Goal: Information Seeking & Learning: Learn about a topic

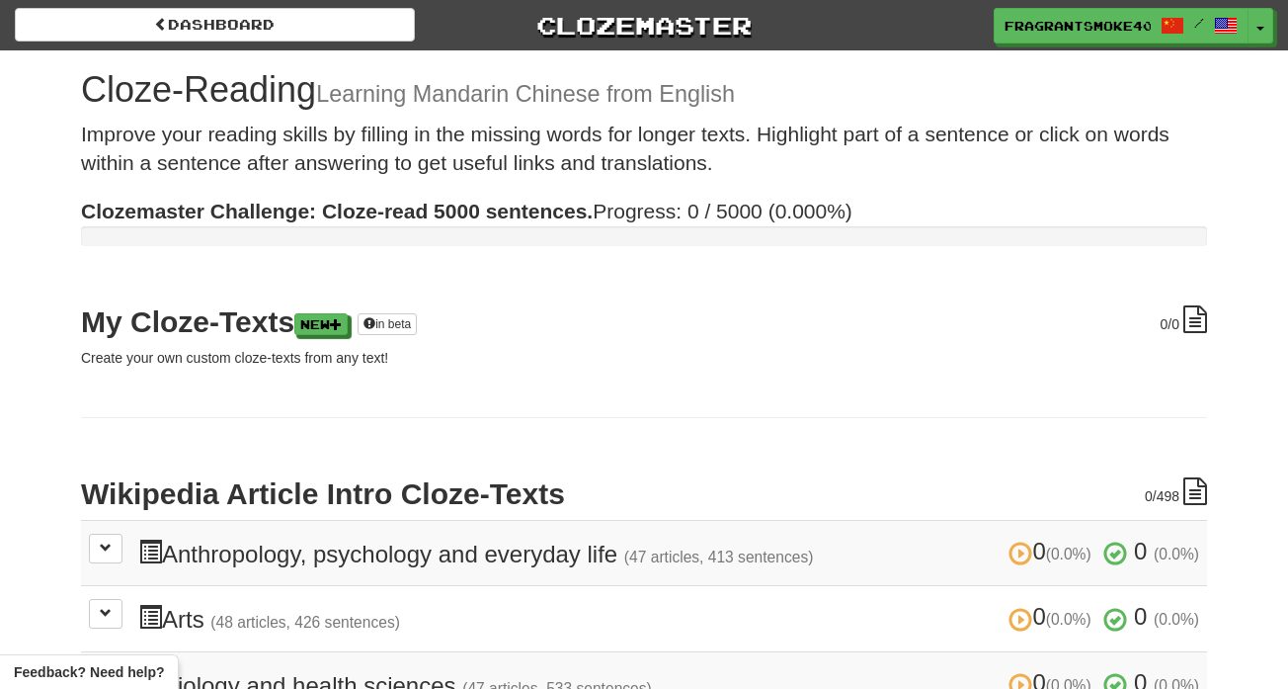
scroll to position [122, 0]
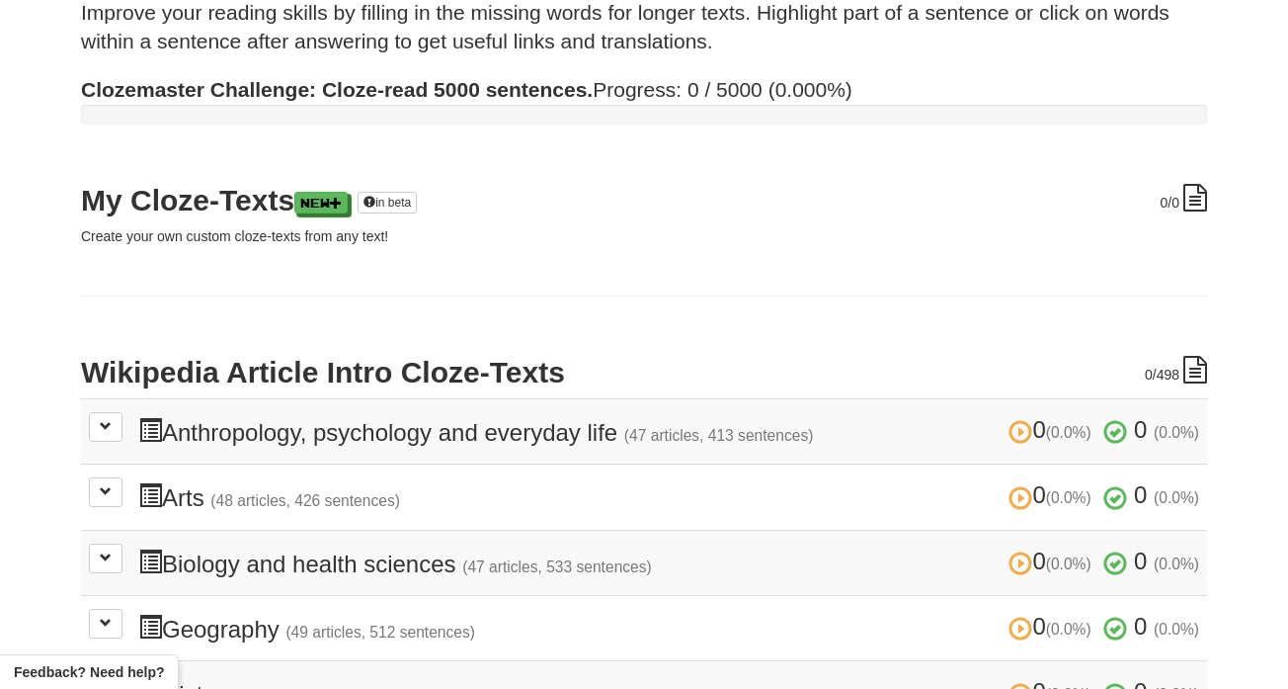
click at [84, 437] on td "0 (0.0%) 0 (0.0%) Anthropology, psychology and everyday life (47 articles, 413 …" at bounding box center [644, 430] width 1126 height 65
click at [105, 426] on span at bounding box center [106, 426] width 12 height 12
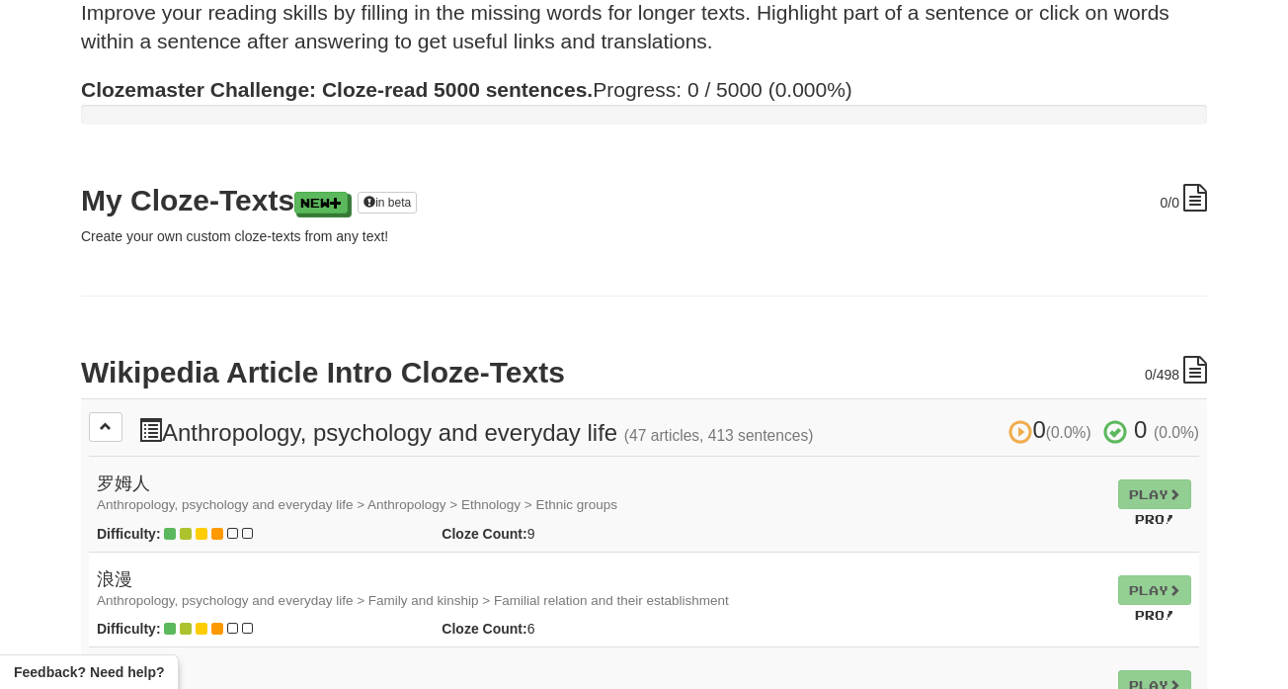
click at [1166, 487] on td "Play Pro!" at bounding box center [1155, 504] width 89 height 96
click at [1162, 488] on td "Play Pro!" at bounding box center [1155, 504] width 89 height 96
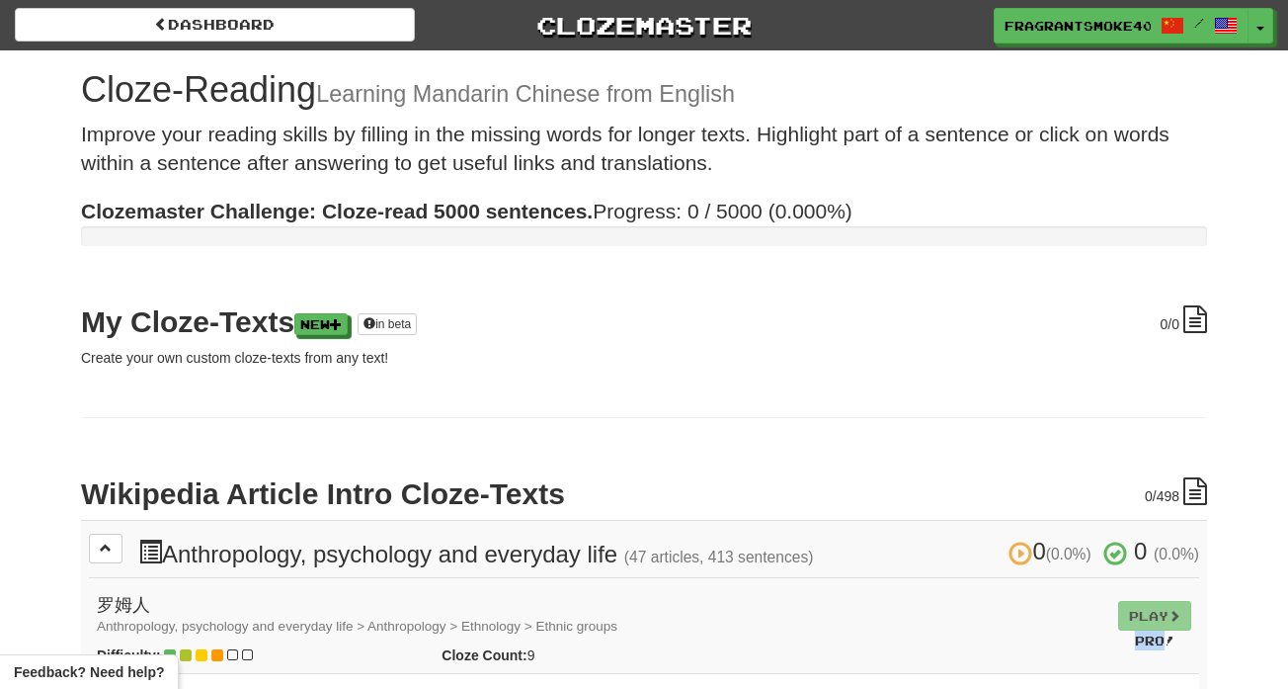
scroll to position [0, 0]
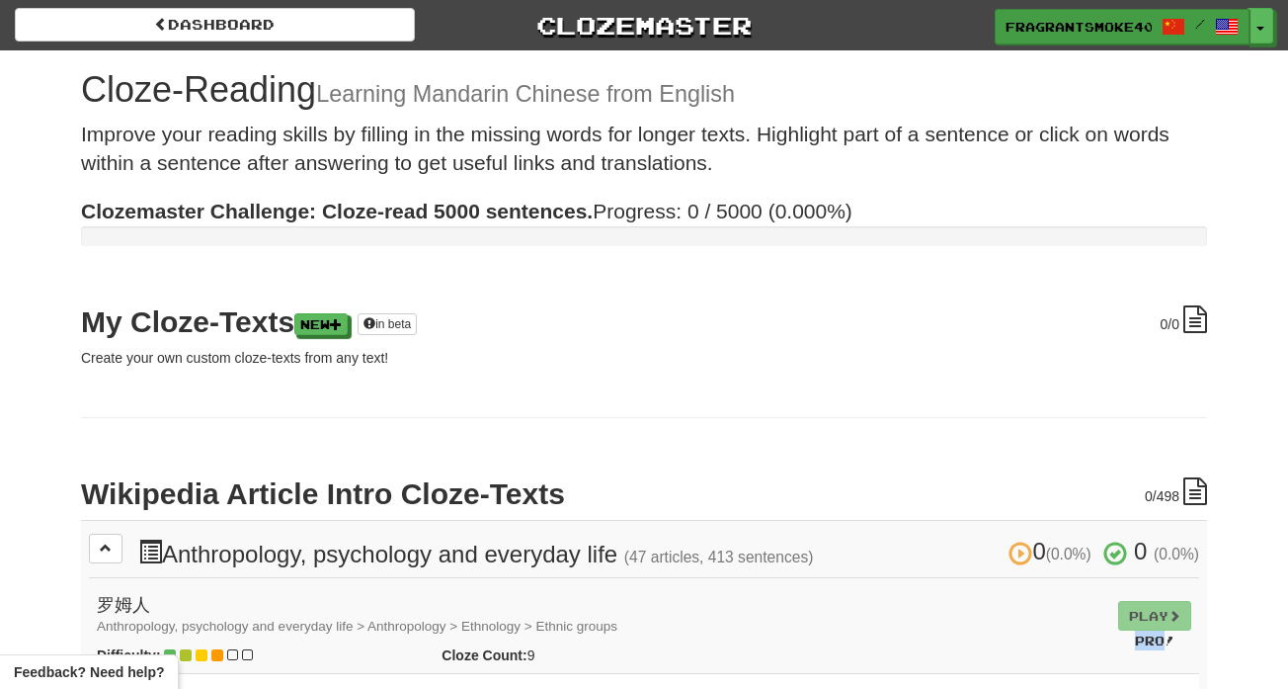
click at [1045, 27] on span "FragrantSmoke4024" at bounding box center [1079, 27] width 146 height 18
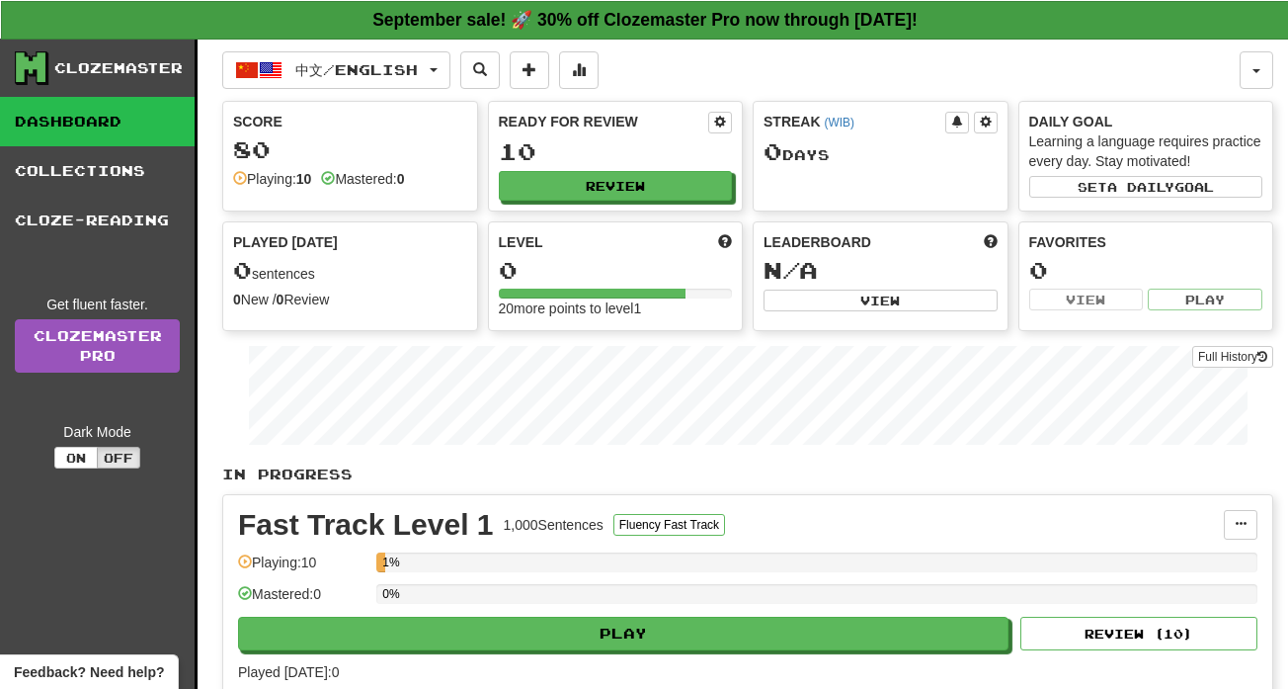
click at [862, 15] on strong "September sale! 🚀 30% off Clozemaster Pro now through [DATE]!" at bounding box center [645, 20] width 545 height 20
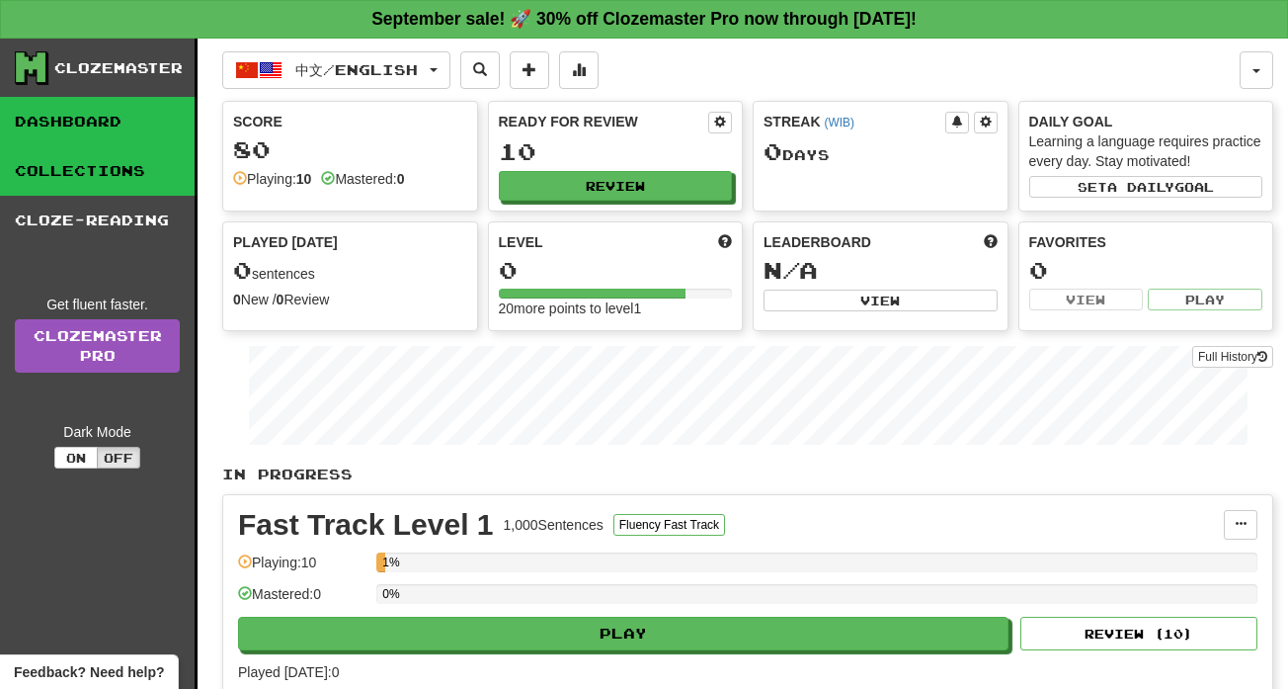
click at [176, 187] on link "Collections" at bounding box center [97, 170] width 195 height 49
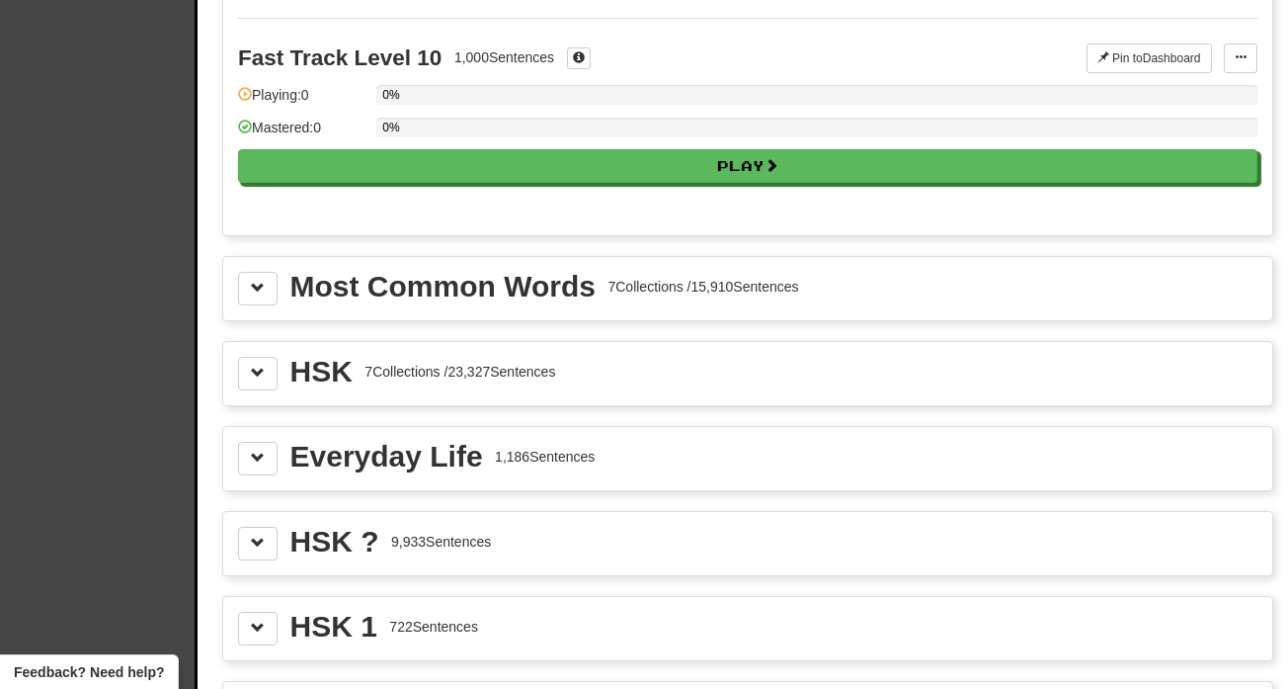
scroll to position [2037, 0]
click at [255, 375] on span at bounding box center [258, 372] width 14 height 14
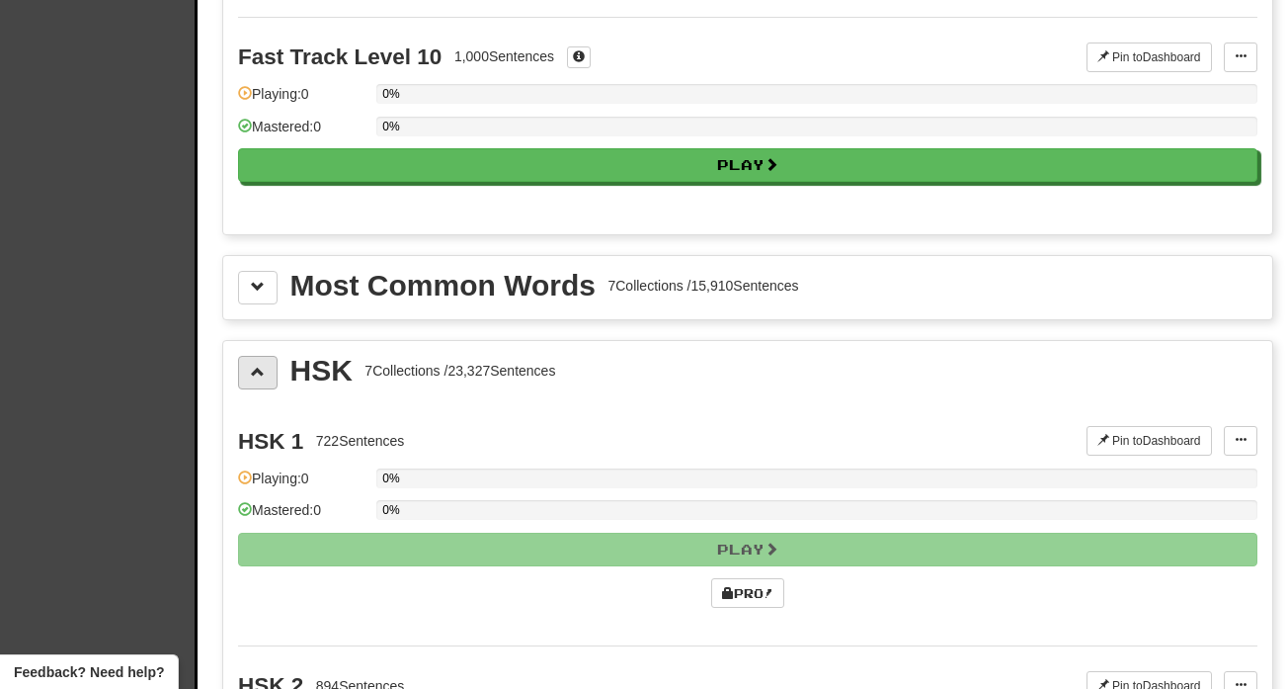
click at [257, 376] on span at bounding box center [258, 372] width 14 height 14
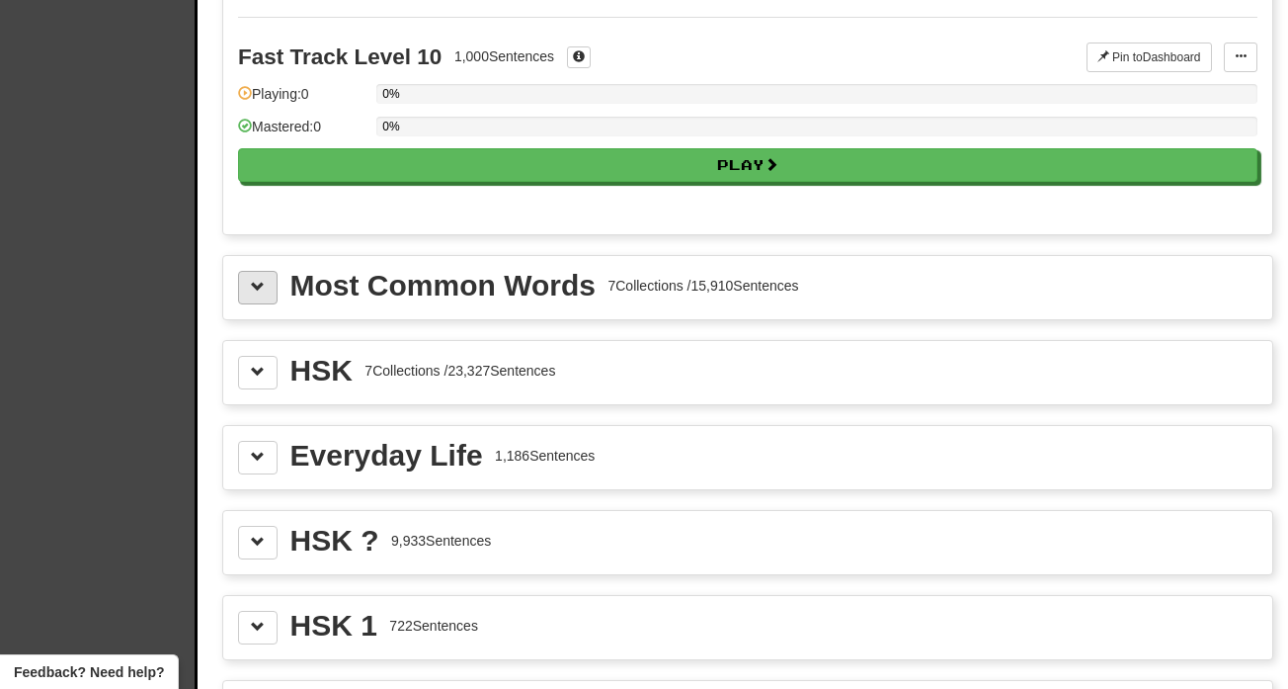
click at [267, 303] on button at bounding box center [258, 288] width 40 height 34
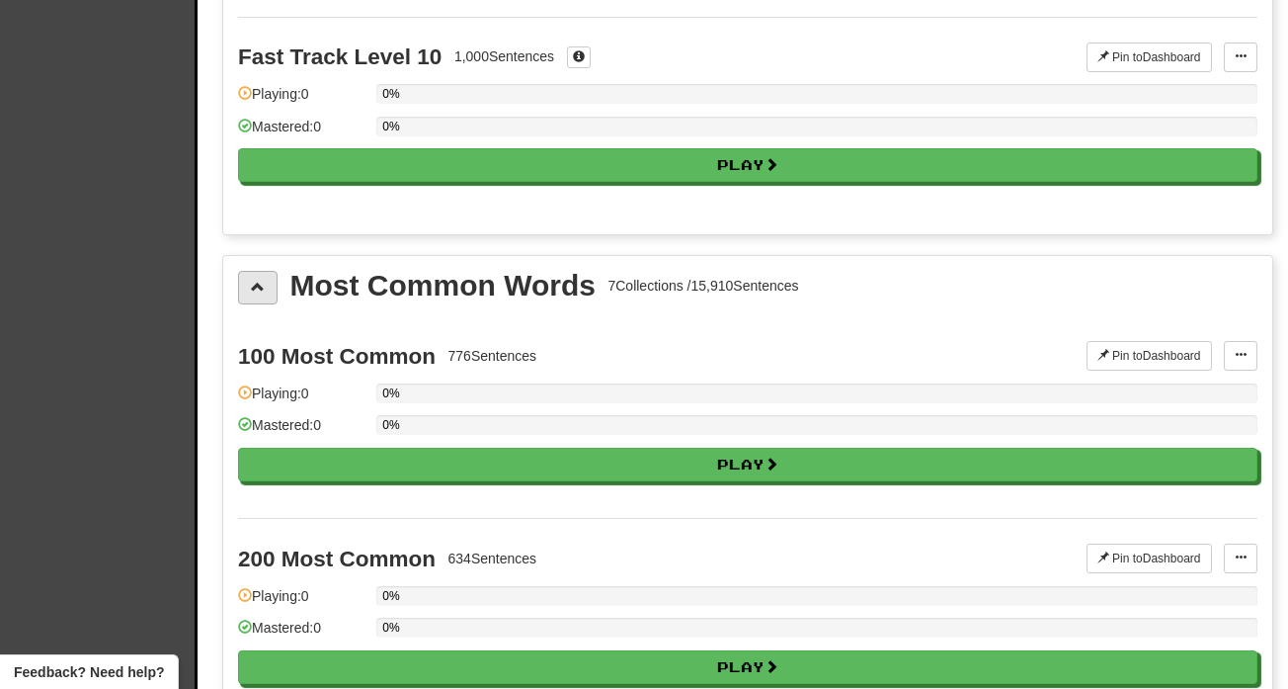
click at [267, 303] on button at bounding box center [258, 288] width 40 height 34
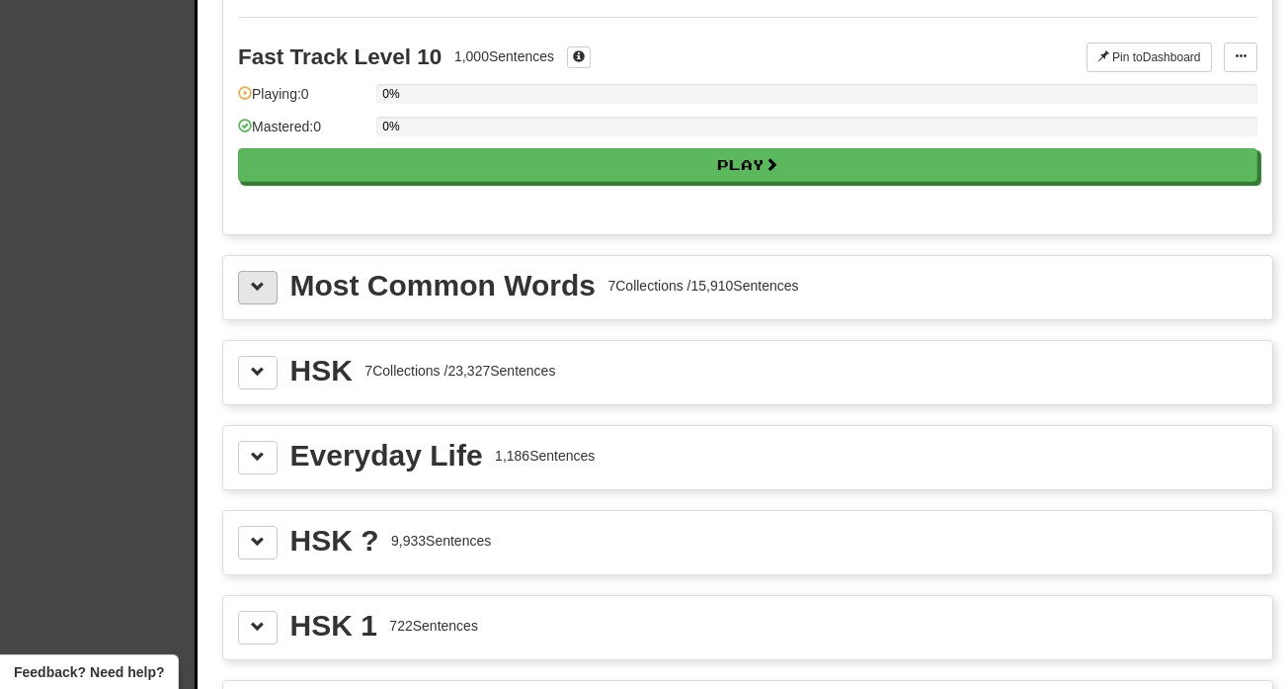
click at [267, 303] on button at bounding box center [258, 288] width 40 height 34
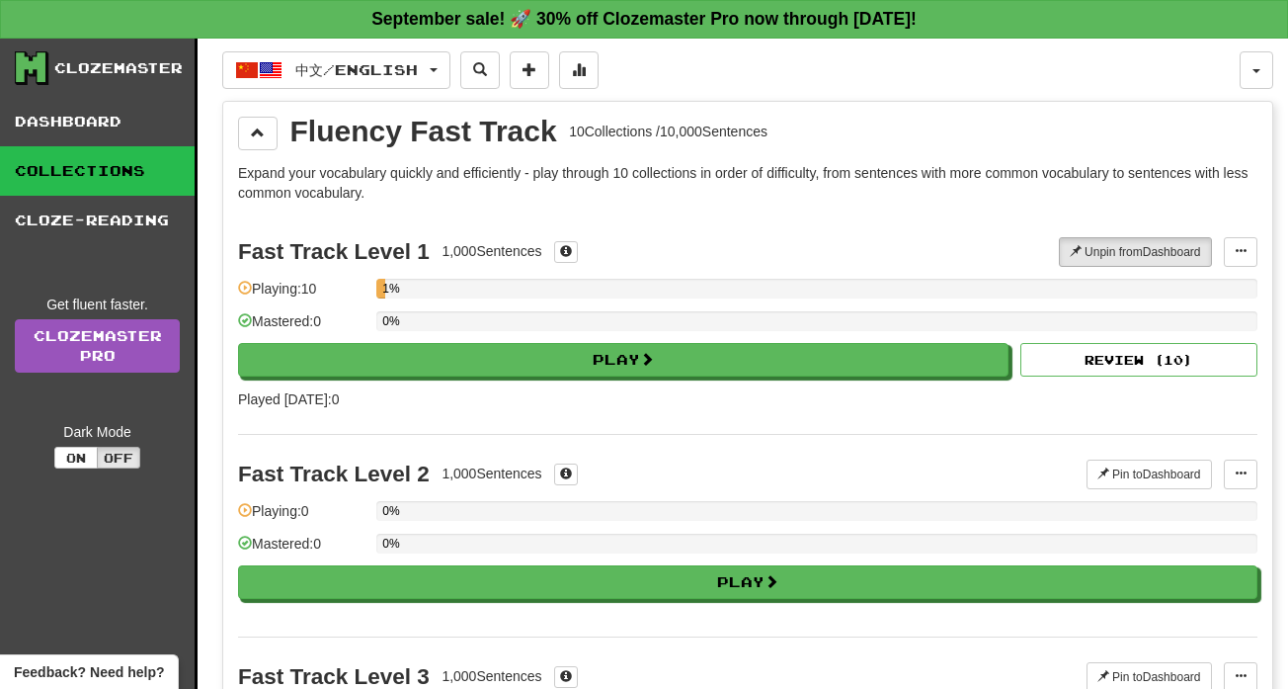
scroll to position [0, 0]
click at [255, 149] on button at bounding box center [258, 134] width 40 height 34
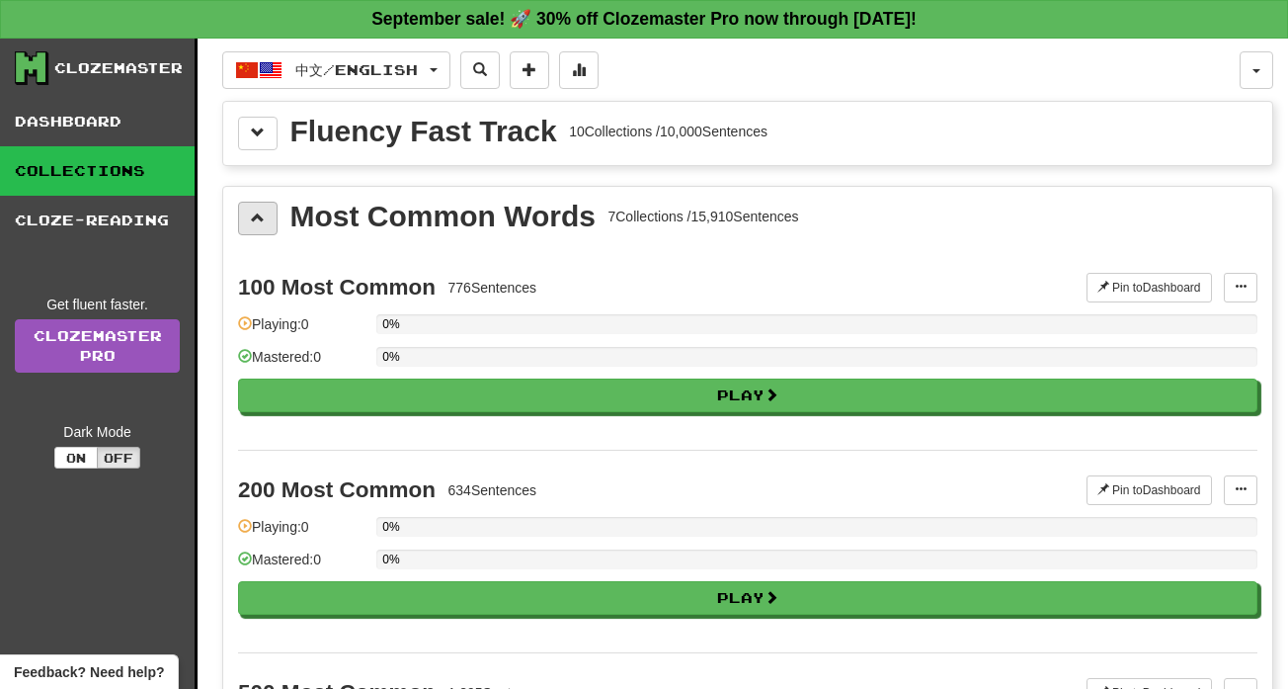
click at [262, 208] on button at bounding box center [258, 219] width 40 height 34
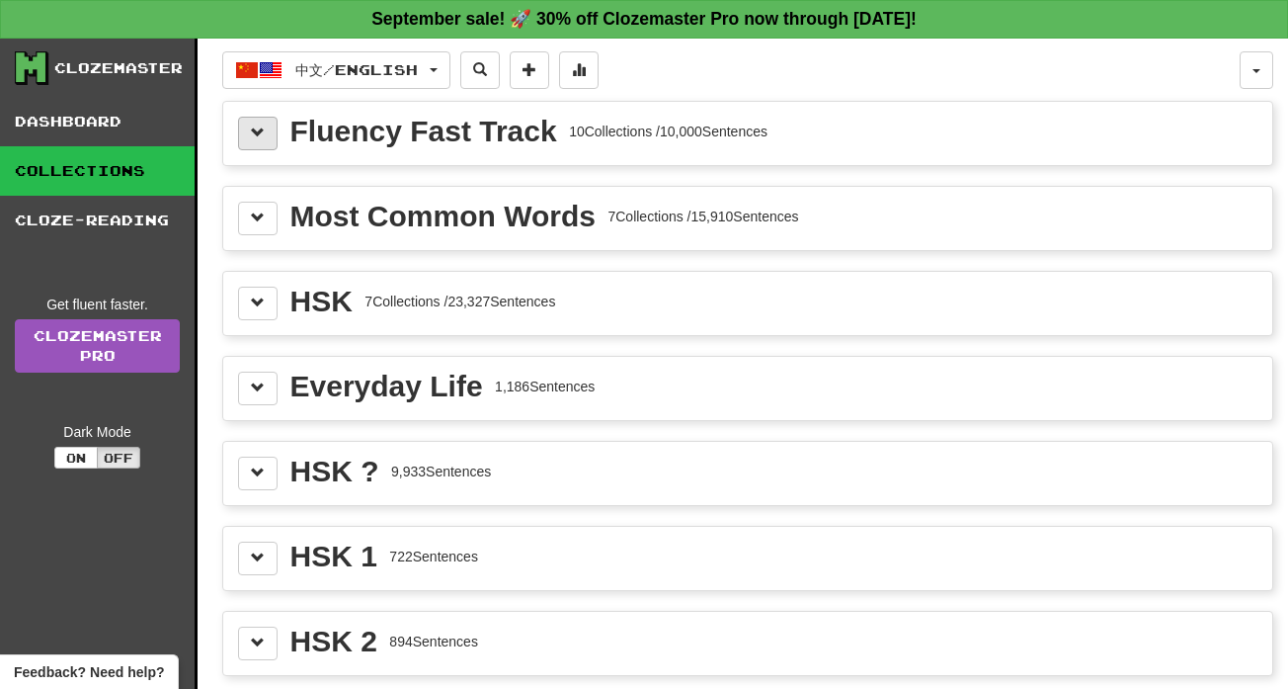
click at [265, 138] on button at bounding box center [258, 134] width 40 height 34
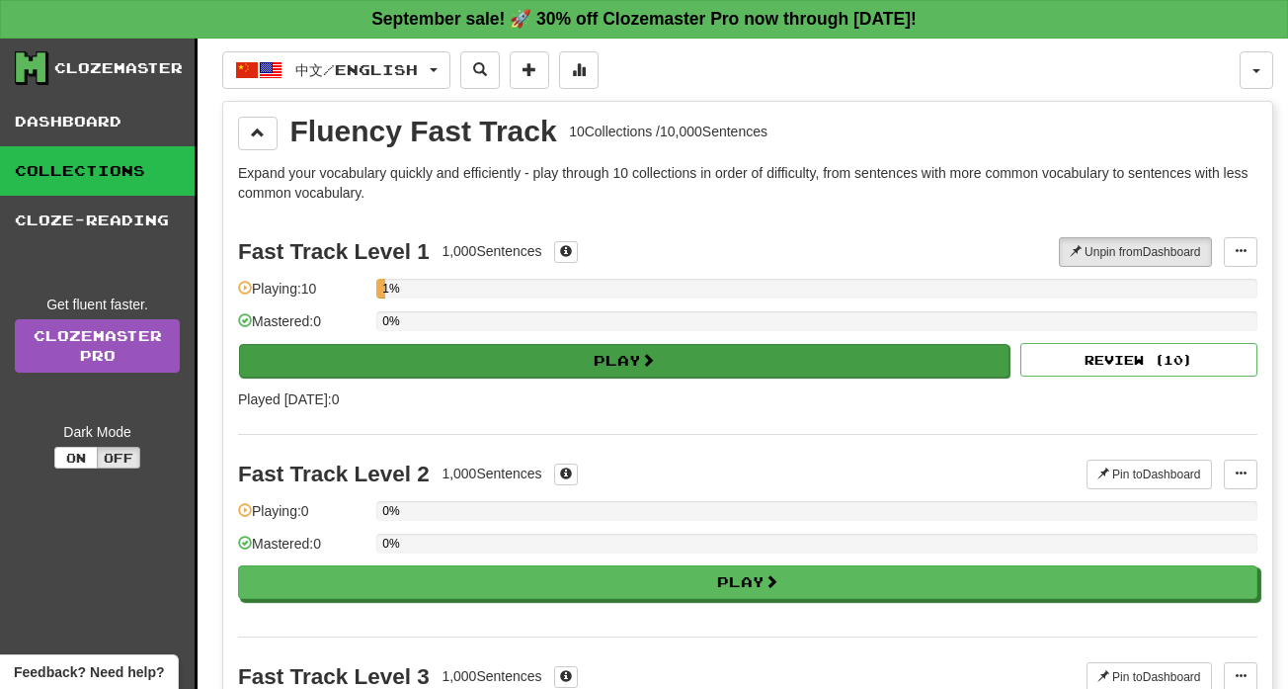
click at [567, 354] on button "Play" at bounding box center [624, 361] width 771 height 34
select select "**"
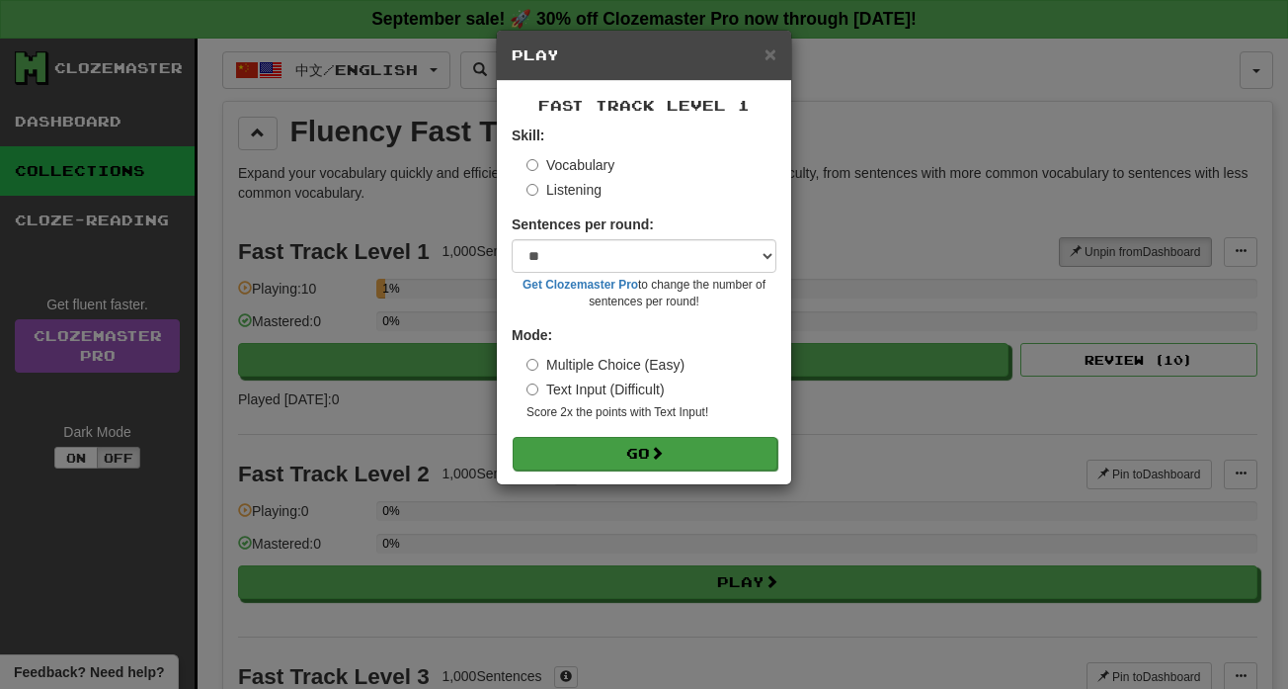
click at [688, 441] on button "Go" at bounding box center [645, 454] width 265 height 34
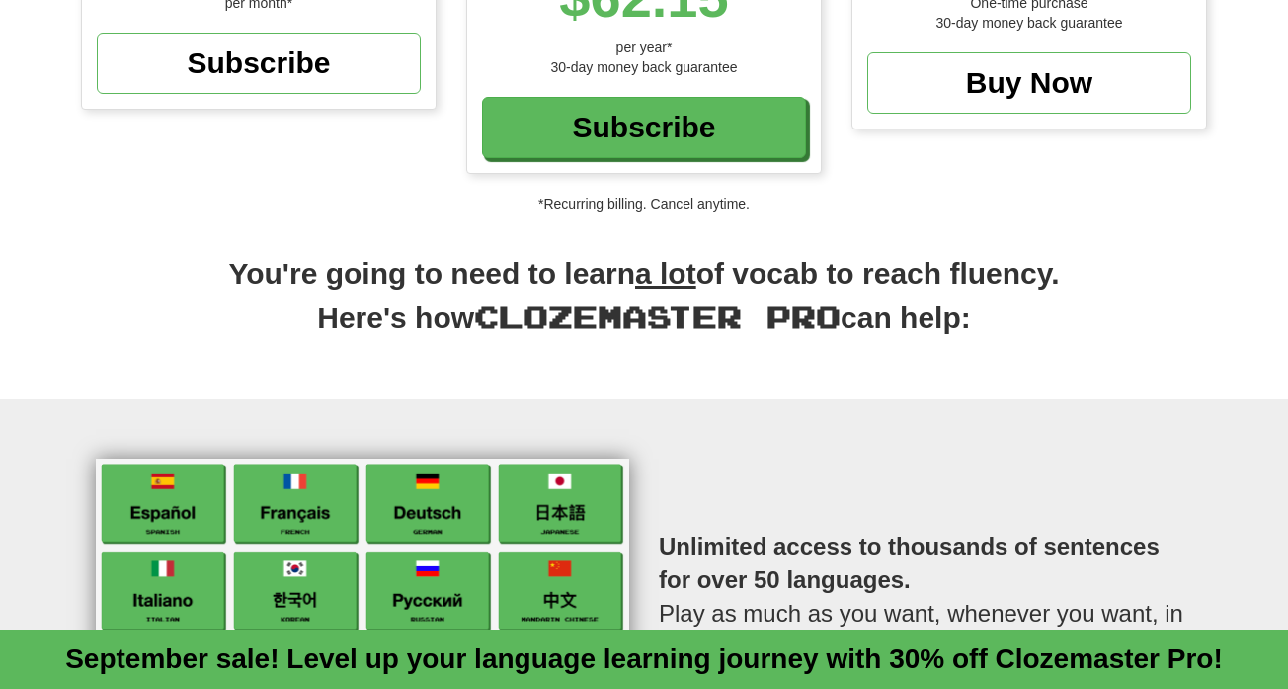
scroll to position [495, 0]
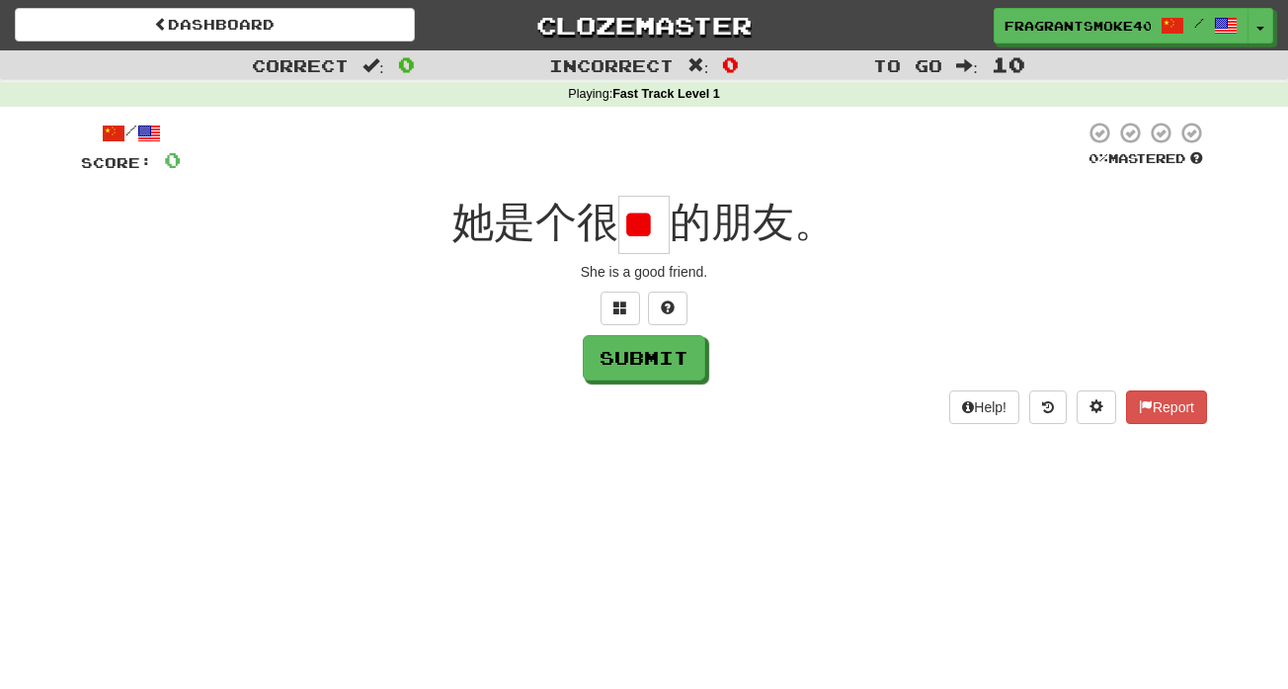
type input "*"
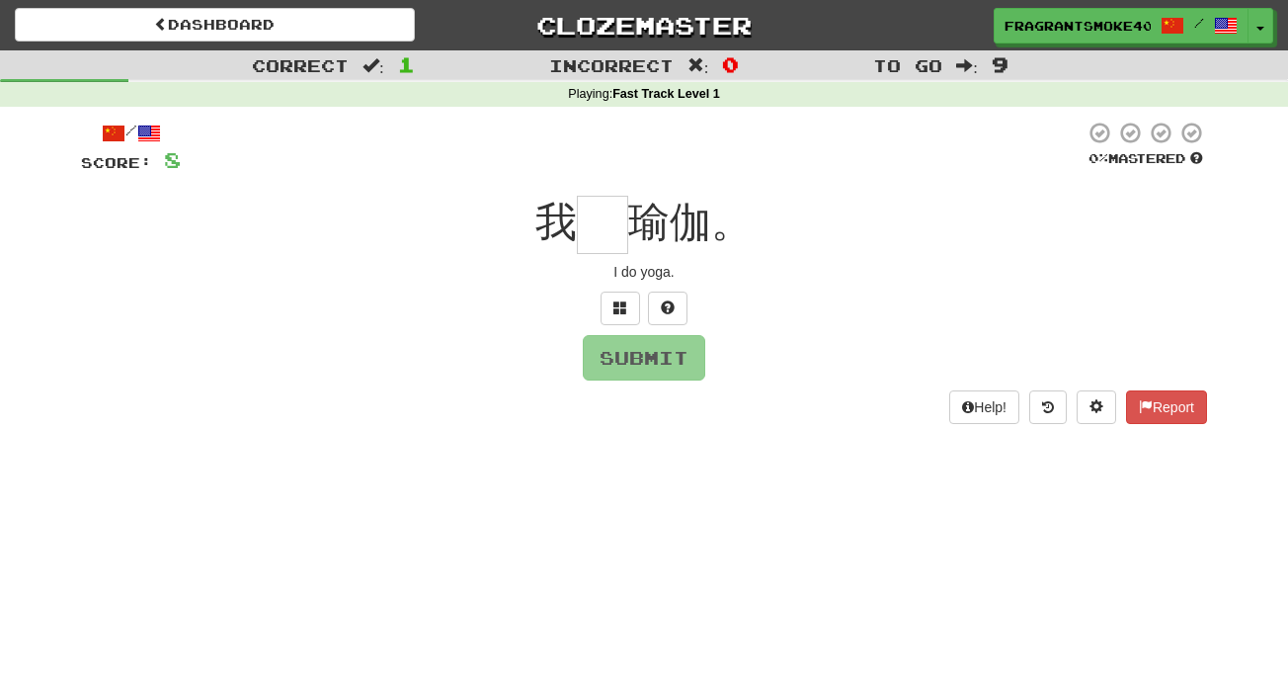
click at [651, 232] on span "瑜伽。" at bounding box center [690, 222] width 124 height 46
click at [754, 202] on div "我 瑜伽。" at bounding box center [644, 225] width 1126 height 58
click at [607, 233] on input "text" at bounding box center [602, 225] width 51 height 58
type input "*"
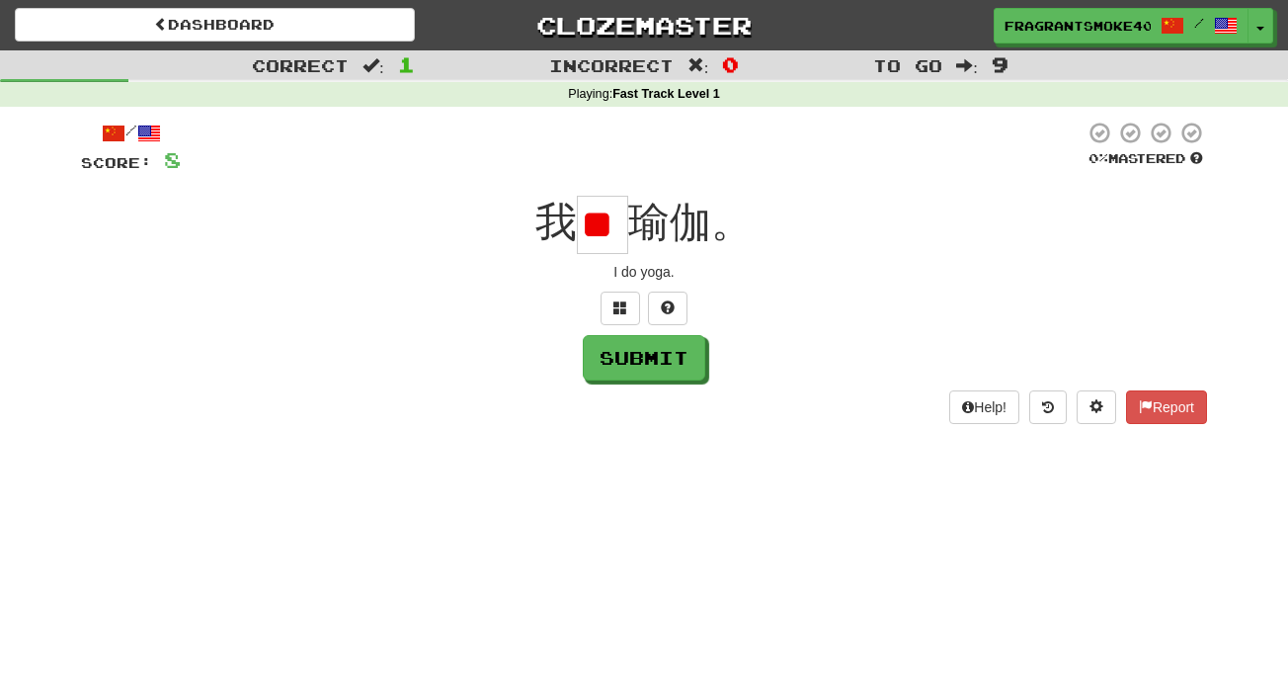
type input "*"
click at [669, 293] on button at bounding box center [668, 308] width 40 height 34
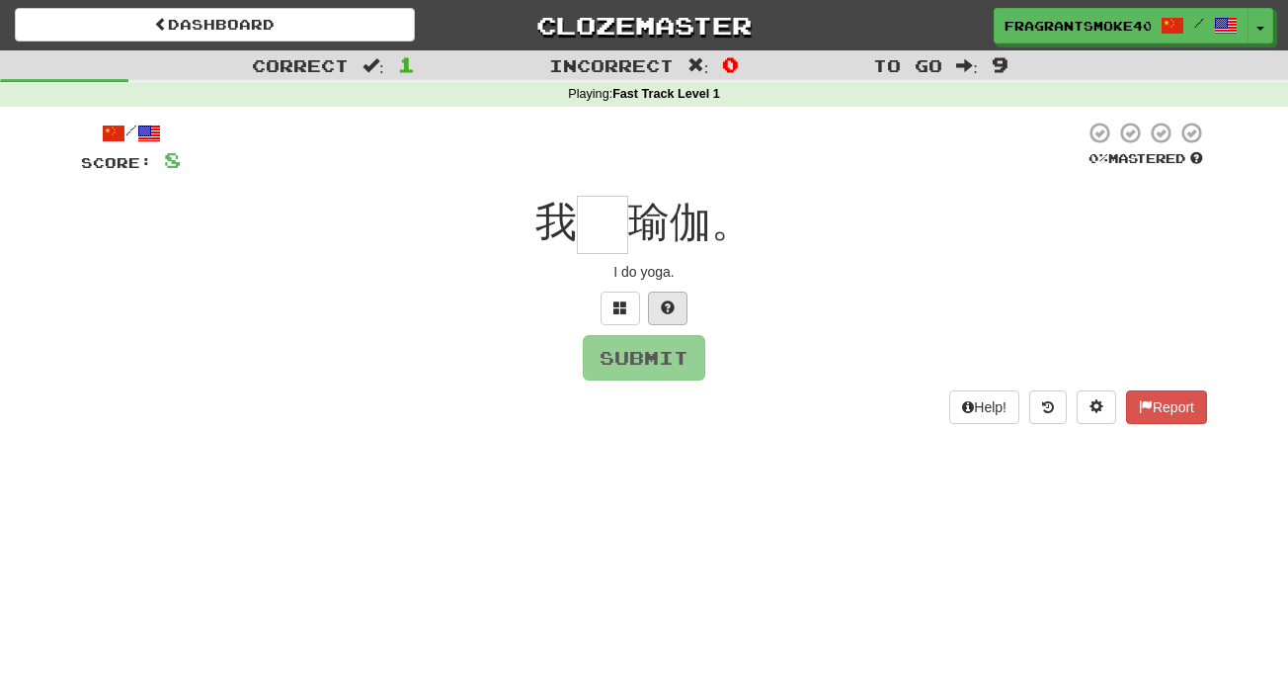
type input "*"
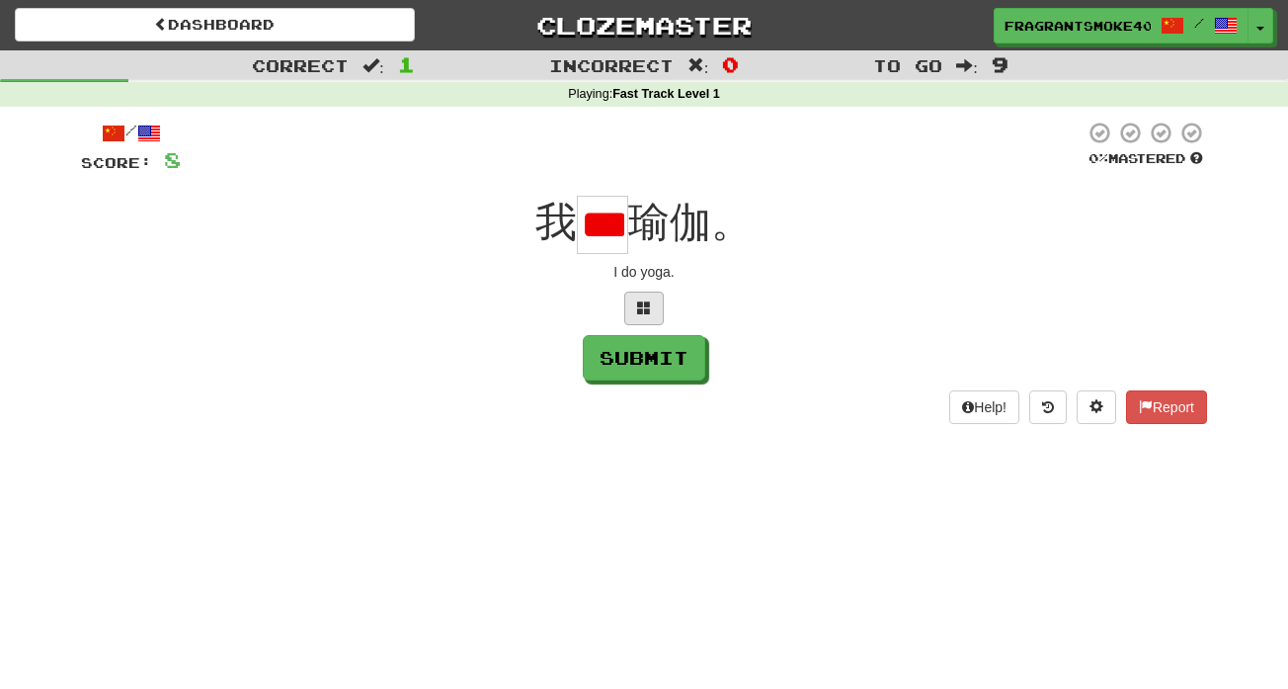
type input "*"
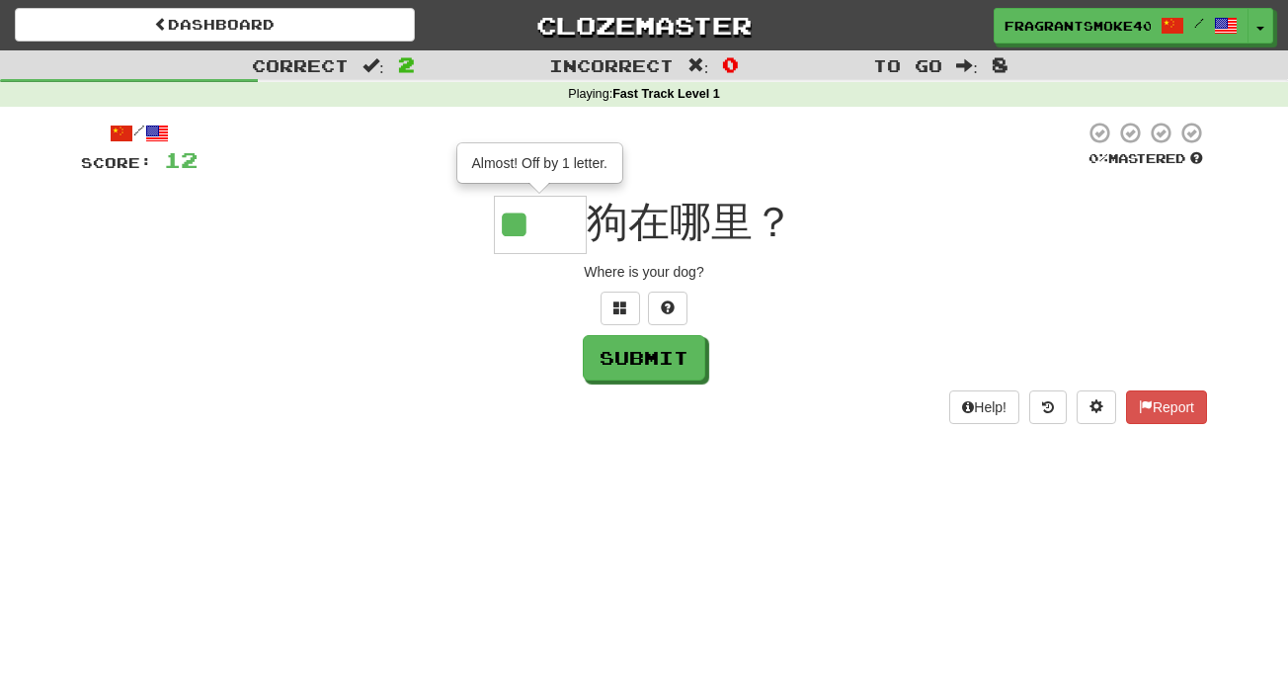
type input "**"
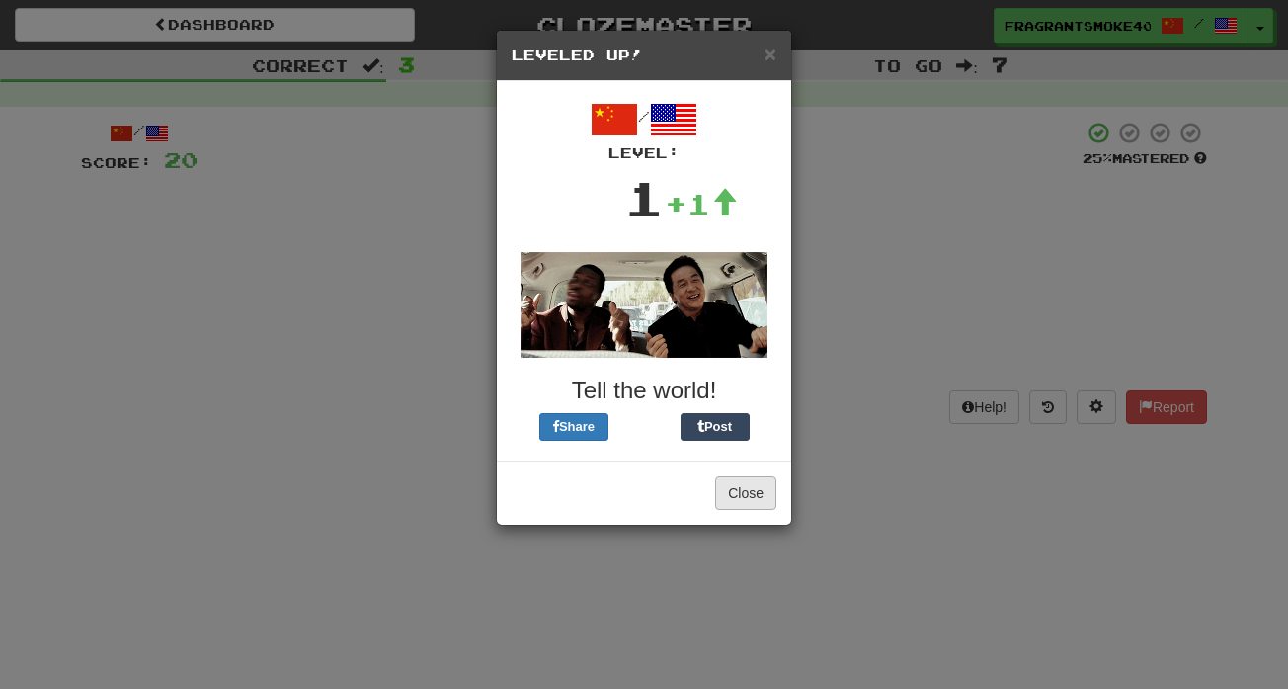
click at [754, 491] on button "Close" at bounding box center [745, 493] width 61 height 34
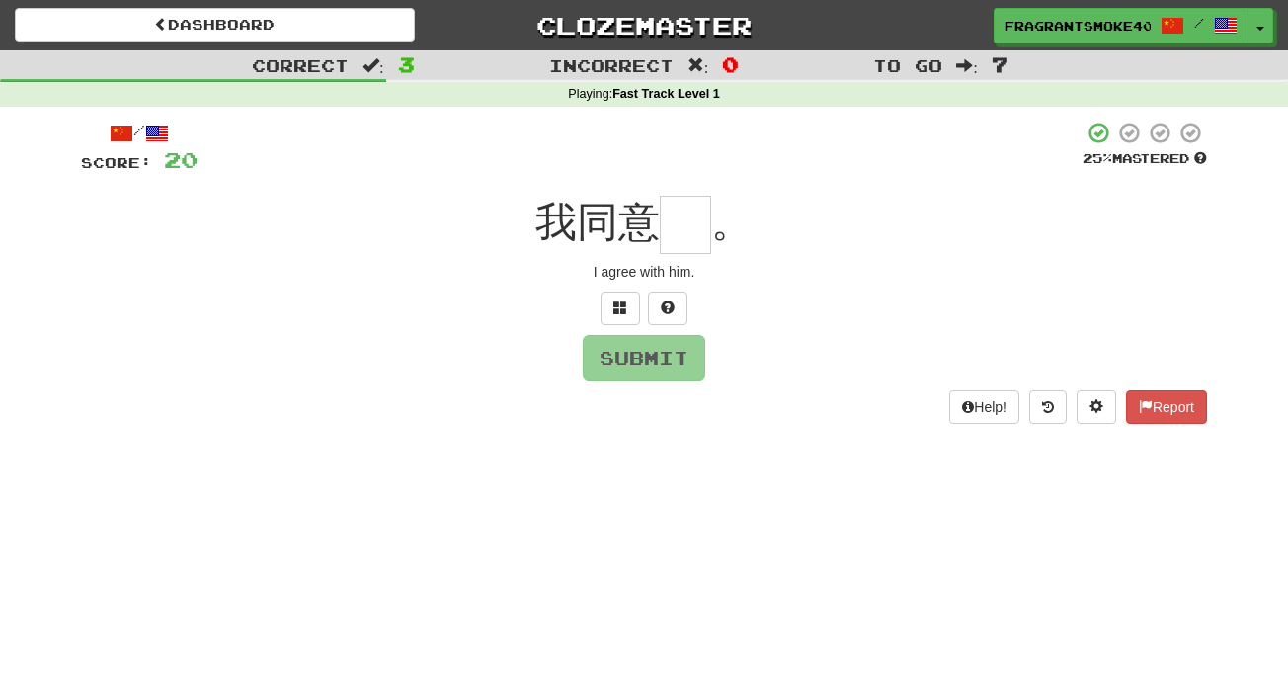
click at [674, 233] on input "text" at bounding box center [685, 225] width 51 height 58
type input "*"
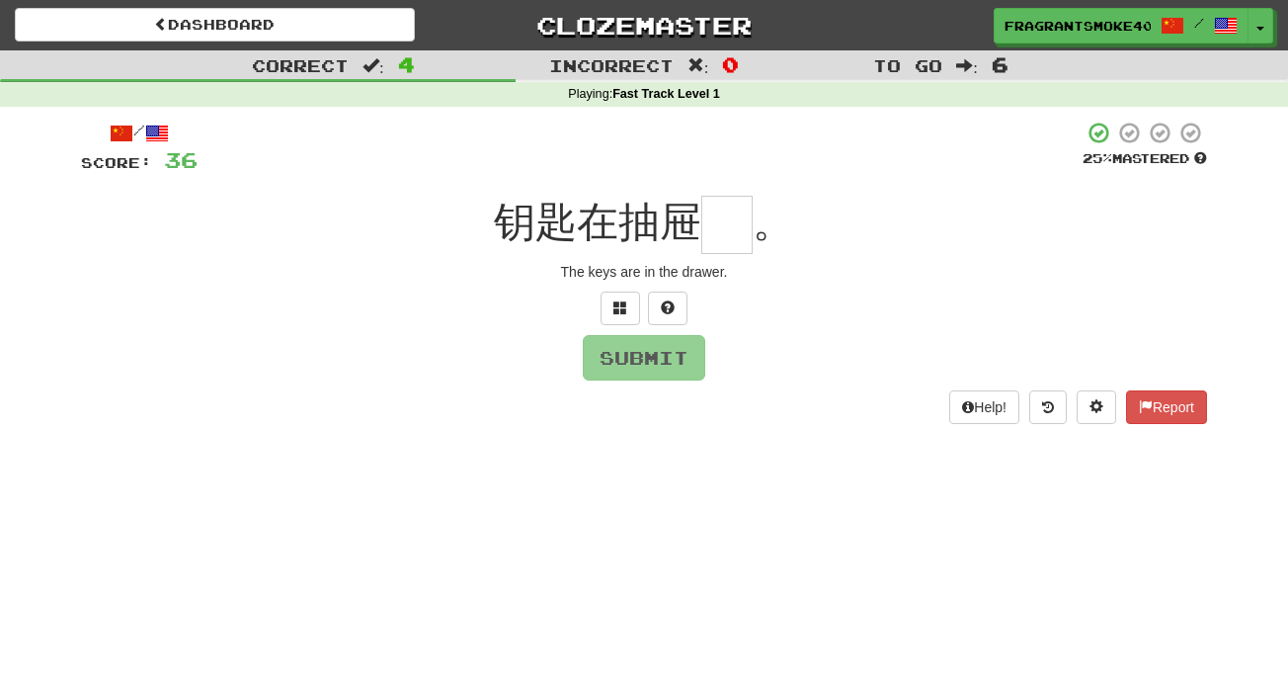
click at [649, 215] on span "钥匙在抽屉" at bounding box center [597, 222] width 207 height 46
click at [770, 207] on span "。" at bounding box center [773, 222] width 41 height 46
click at [731, 233] on input "text" at bounding box center [727, 225] width 51 height 58
type input "*"
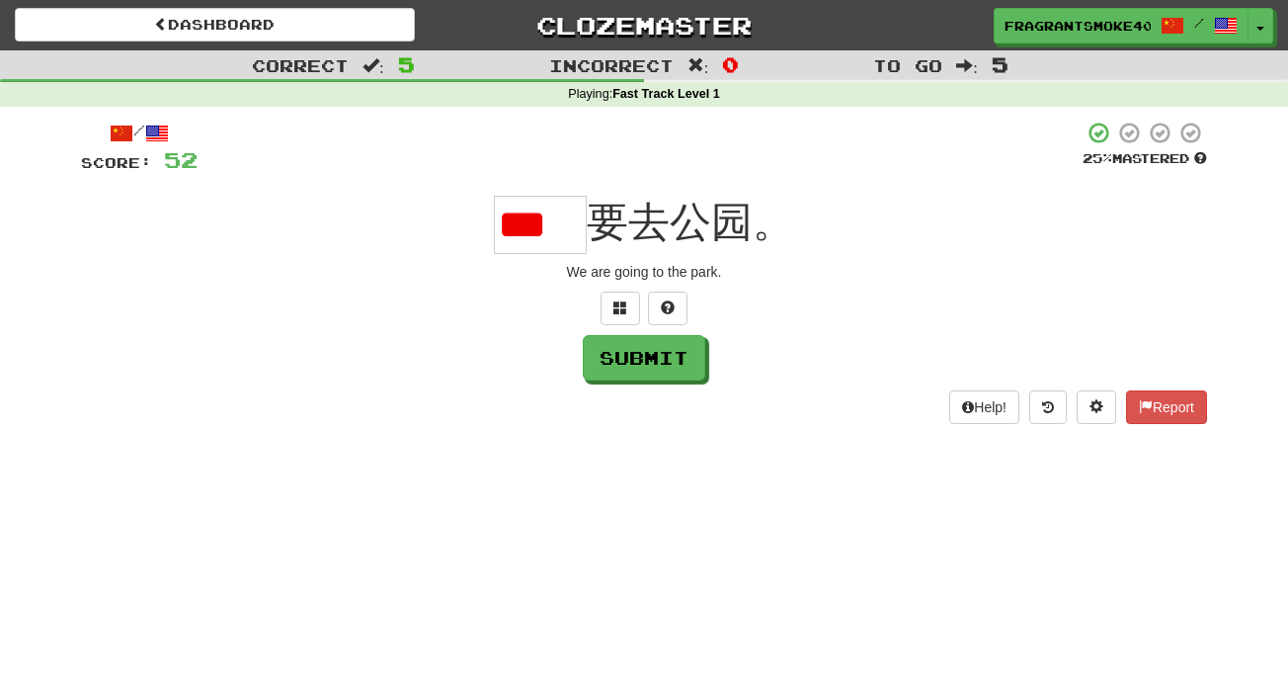
type input "*"
type input "**"
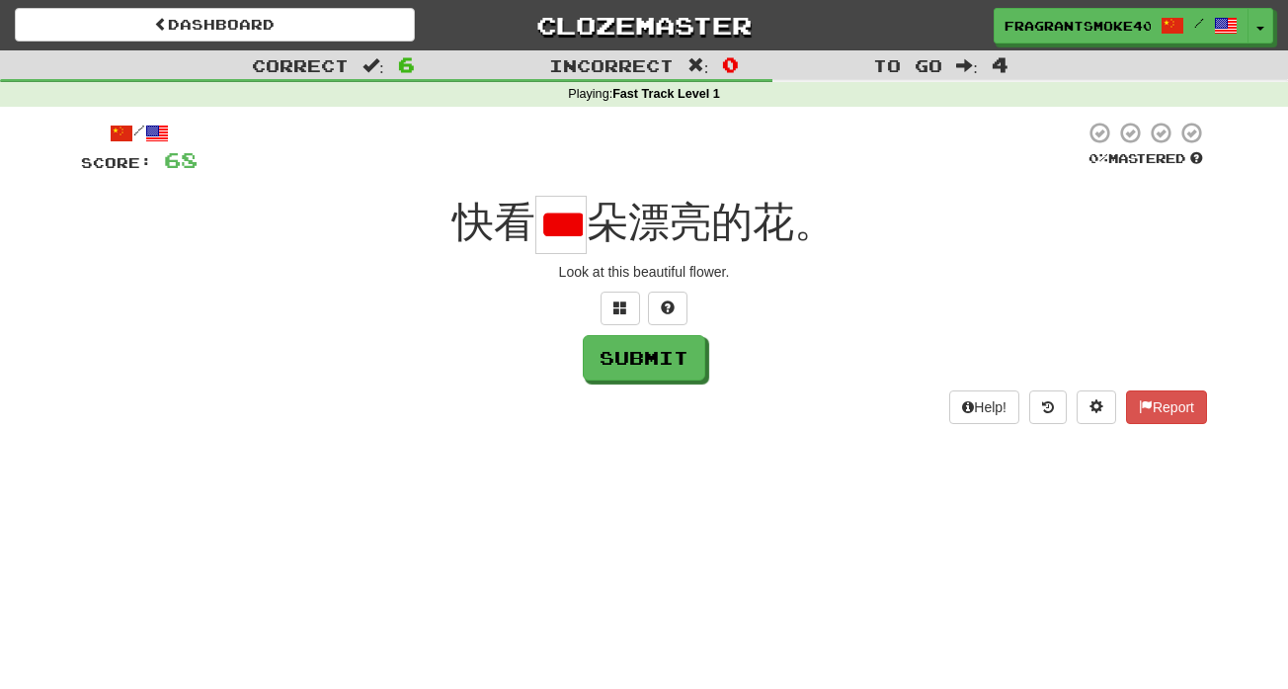
type input "*"
click at [603, 231] on span "朵漂亮的花。" at bounding box center [711, 222] width 249 height 46
click at [602, 230] on span "朵漂亮的花。" at bounding box center [711, 222] width 249 height 46
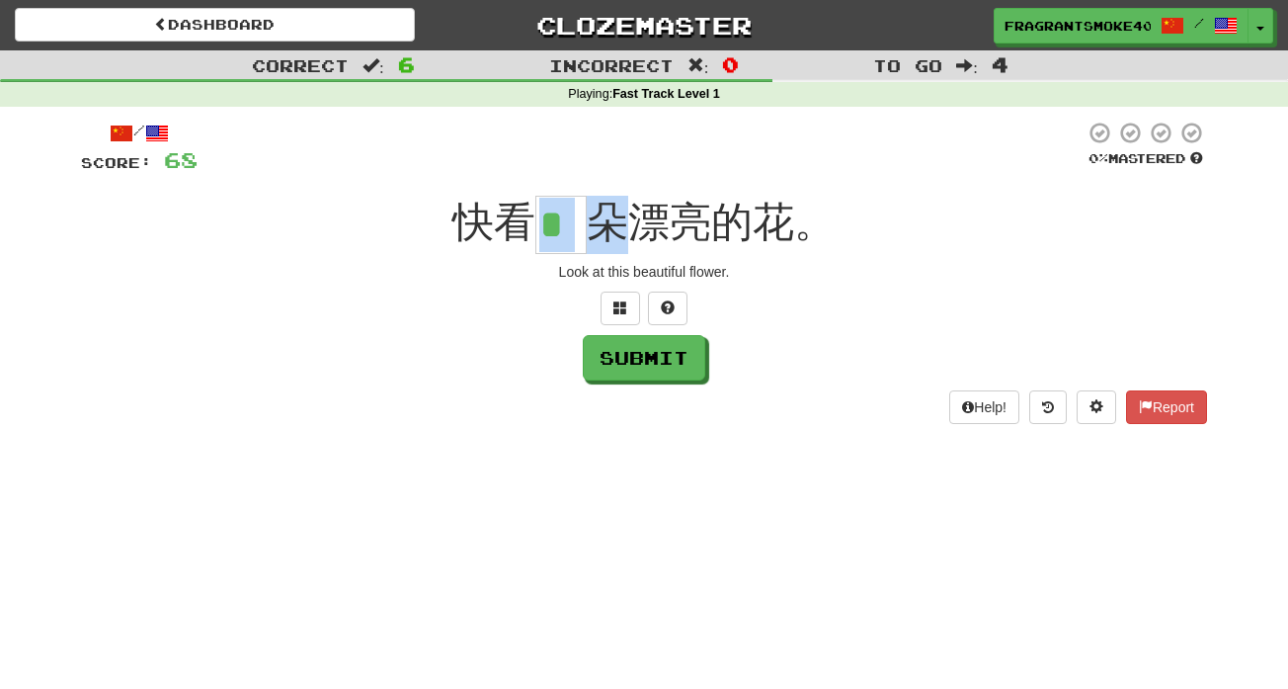
click at [669, 187] on div "/ Score: 68 0 % Mastered 快看 * 朵漂亮的花。 Look at this beautiful flower. Submit Help…" at bounding box center [644, 272] width 1126 height 302
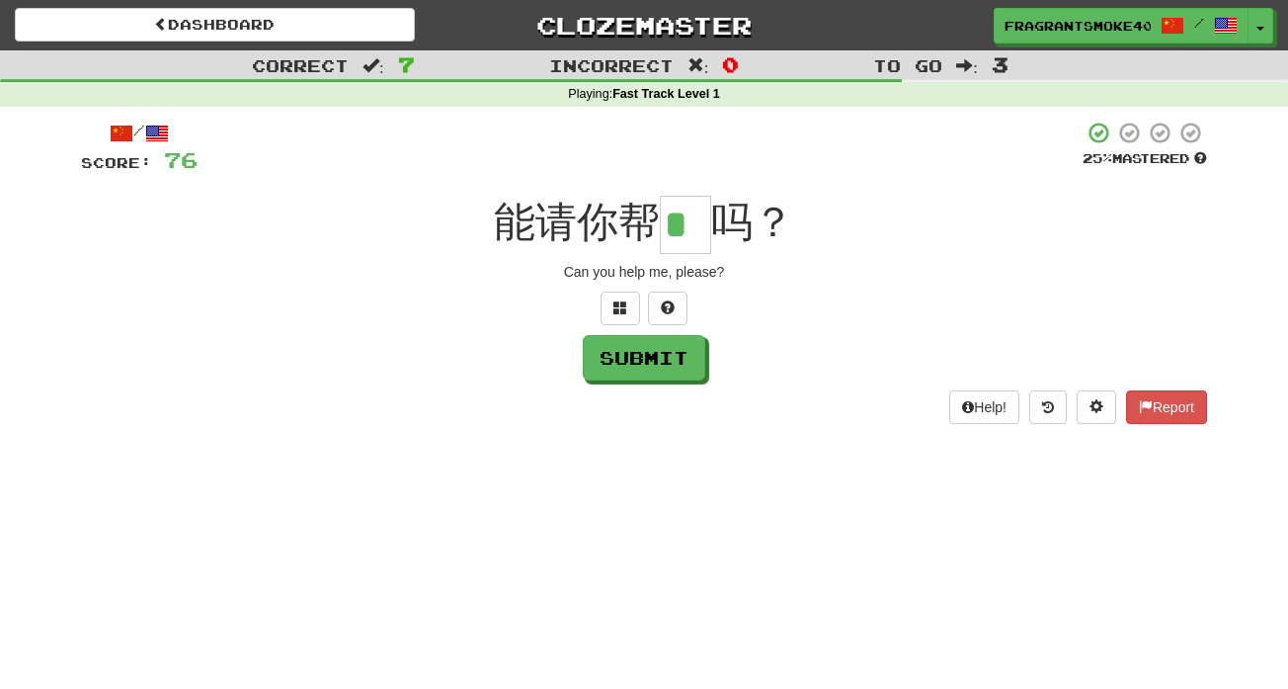
type input "*"
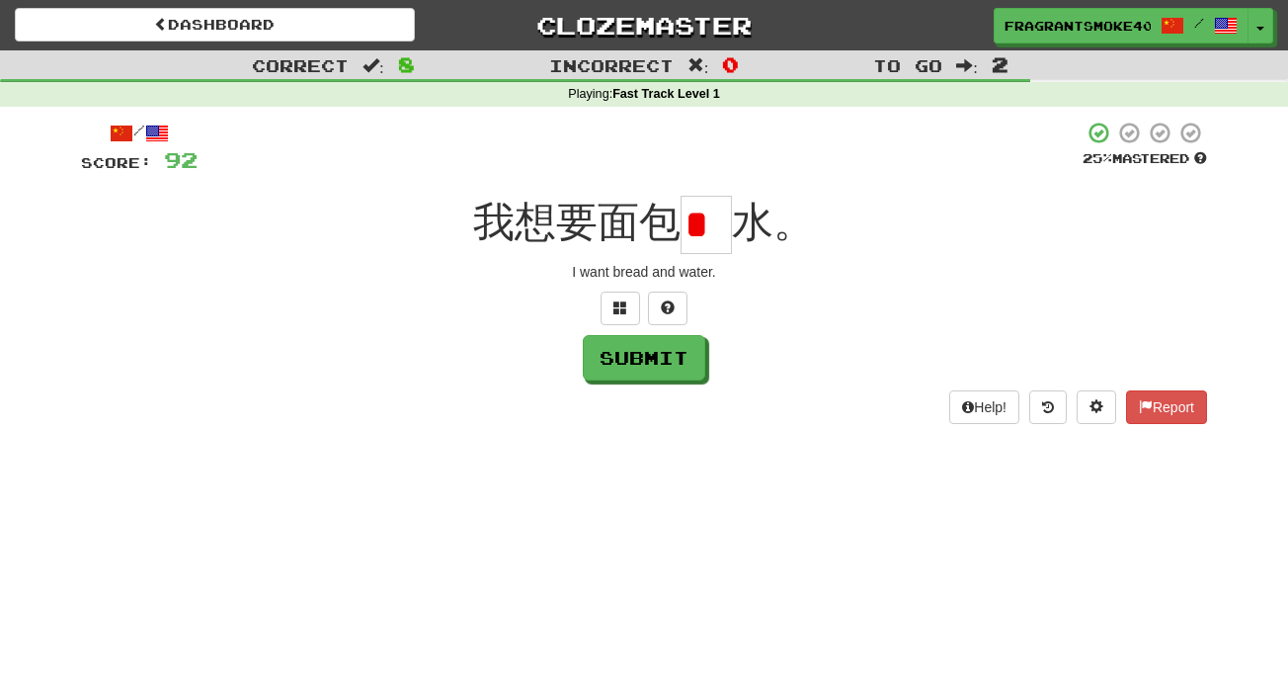
type input "*"
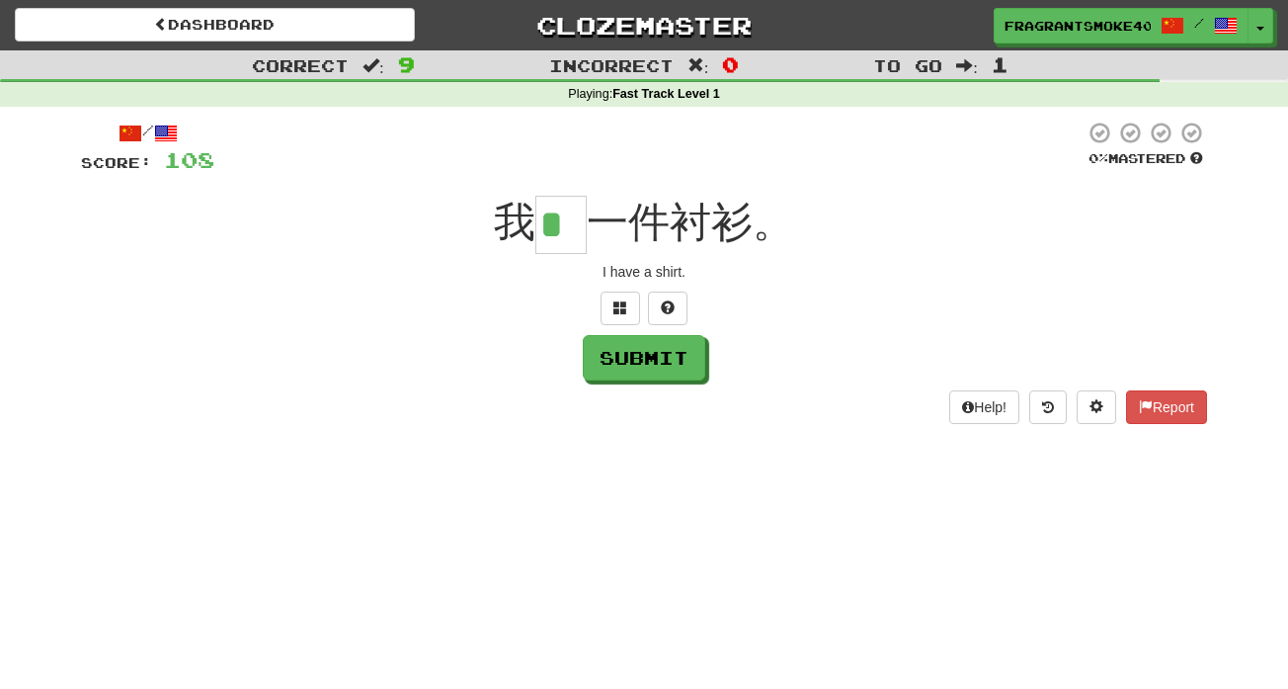
type input "*"
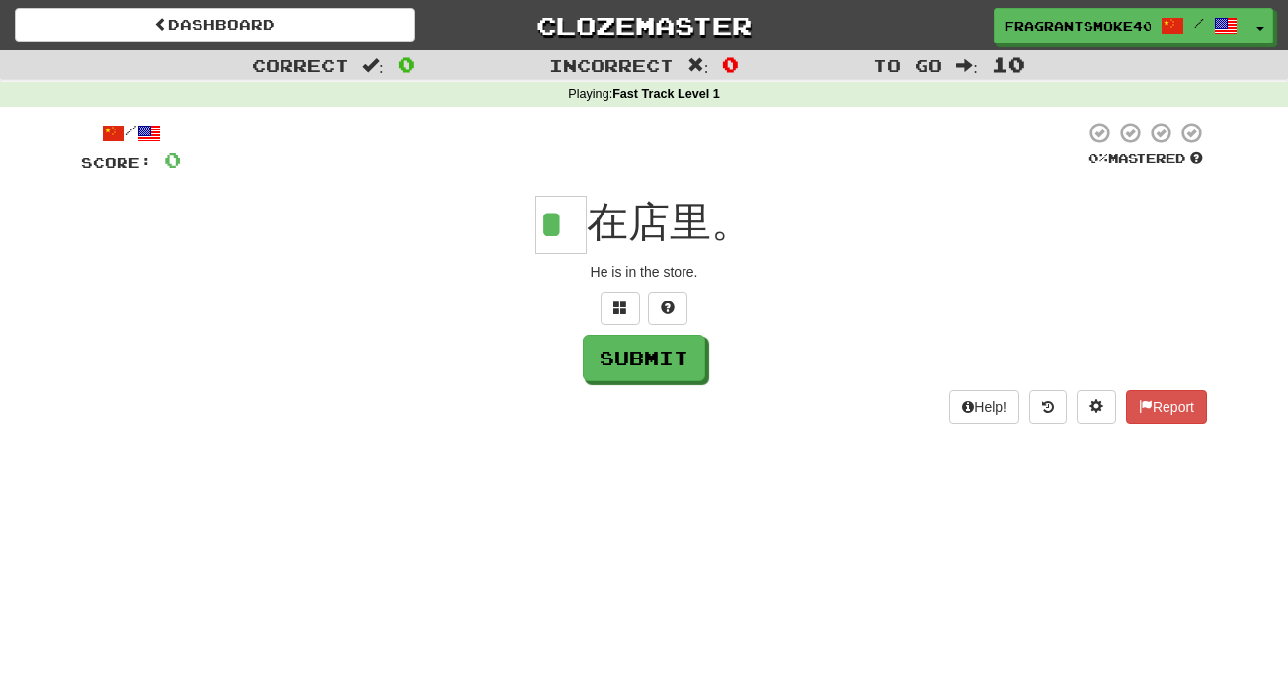
type input "*"
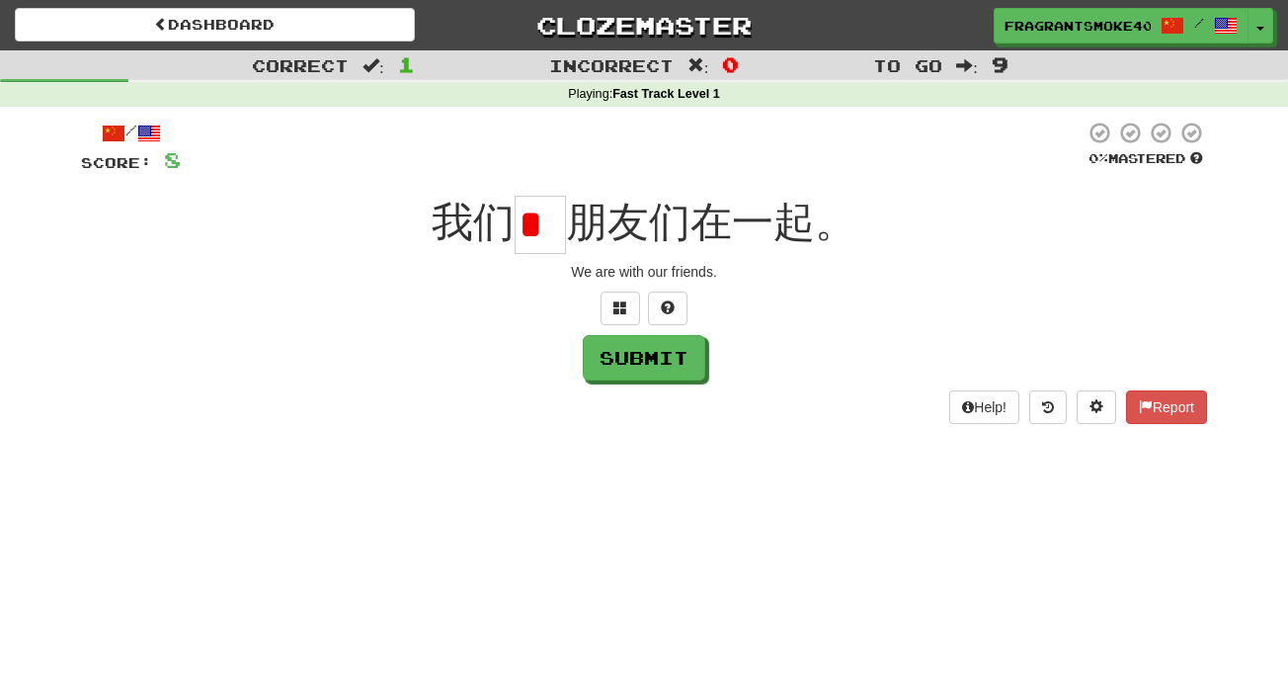
type input "*"
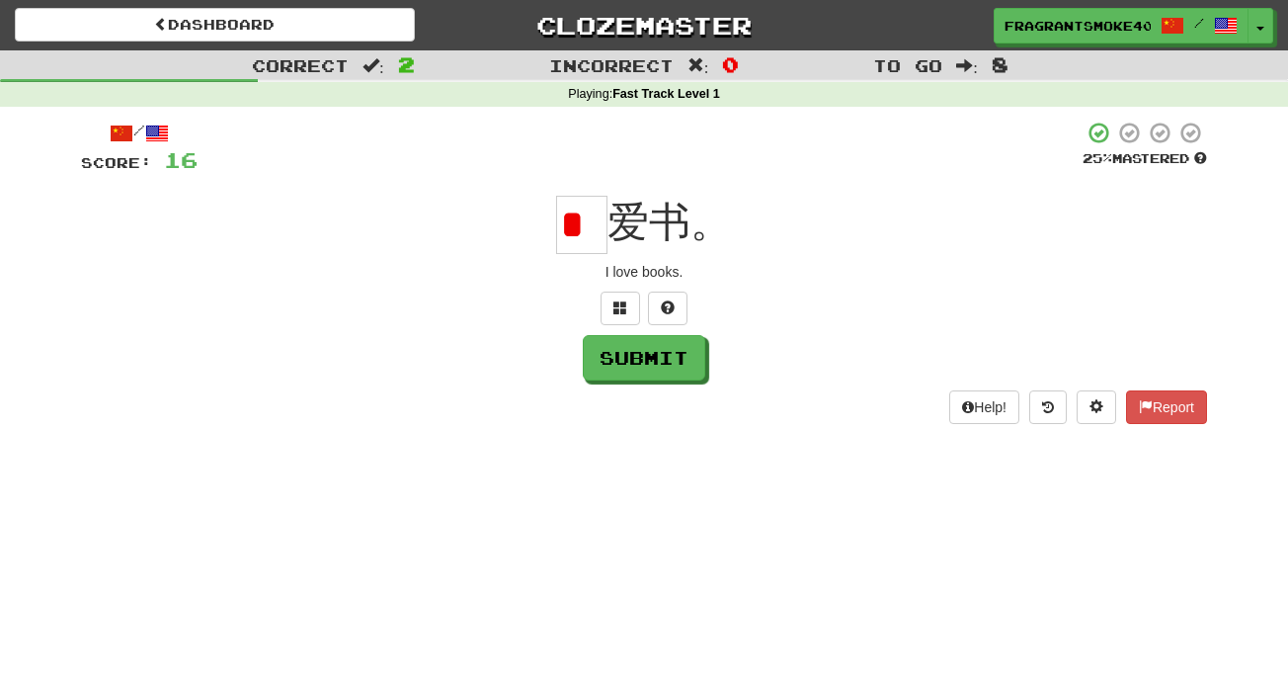
type input "*"
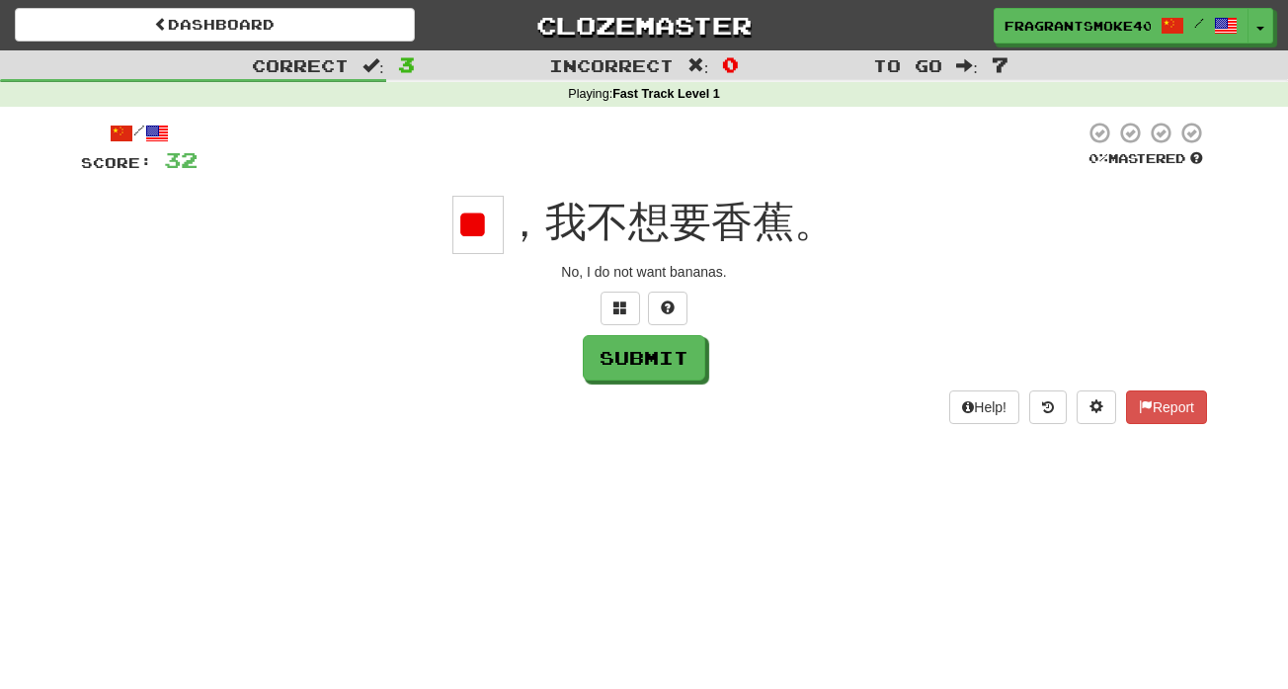
type input "*"
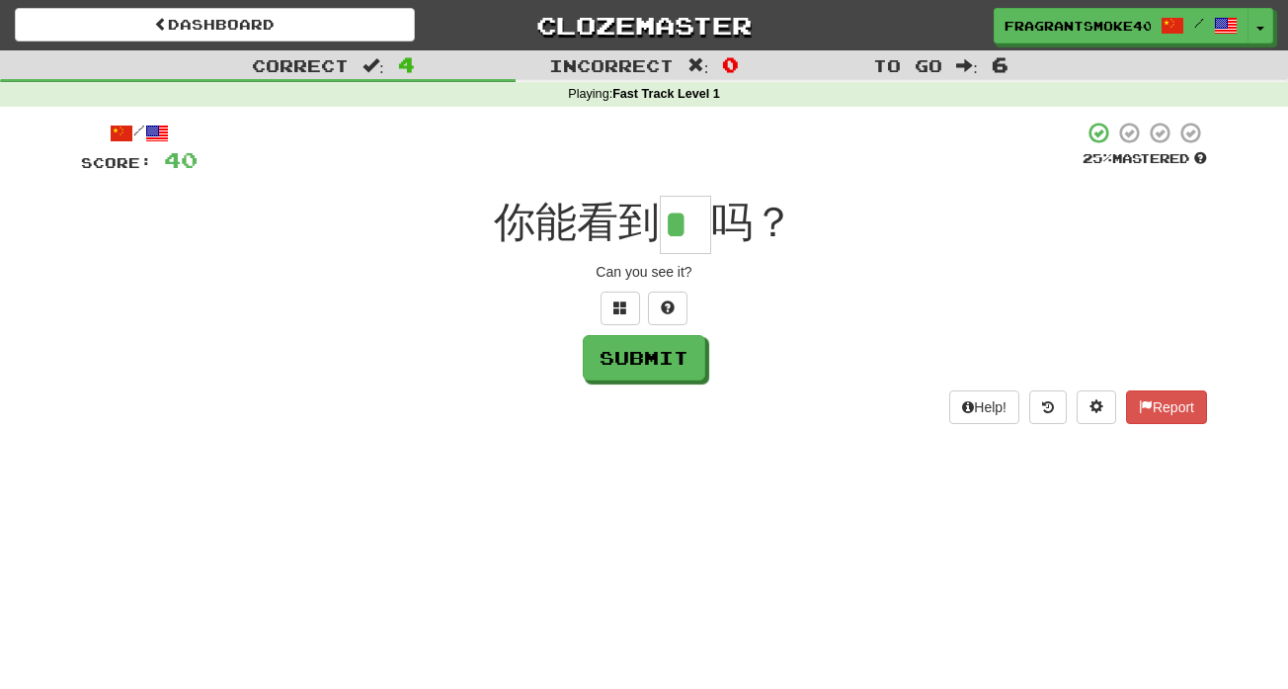
type input "*"
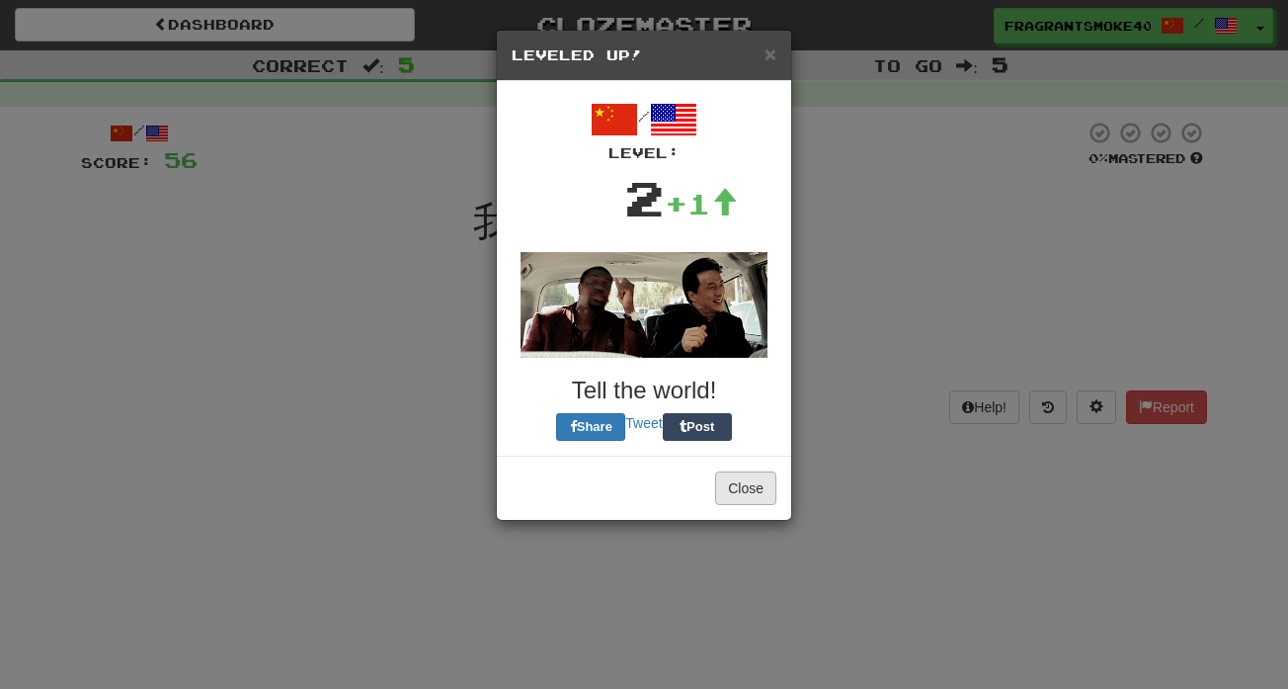
click at [718, 504] on button "Close" at bounding box center [745, 488] width 61 height 34
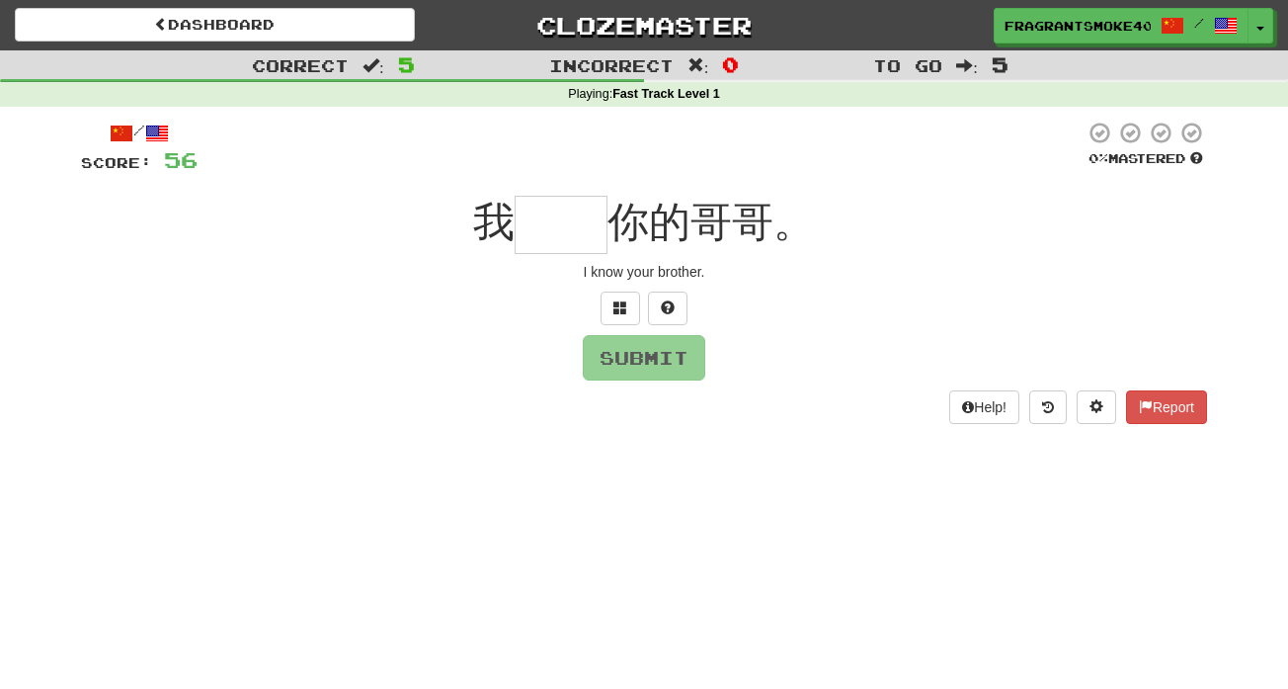
click at [549, 243] on input "text" at bounding box center [561, 225] width 93 height 58
type input "**"
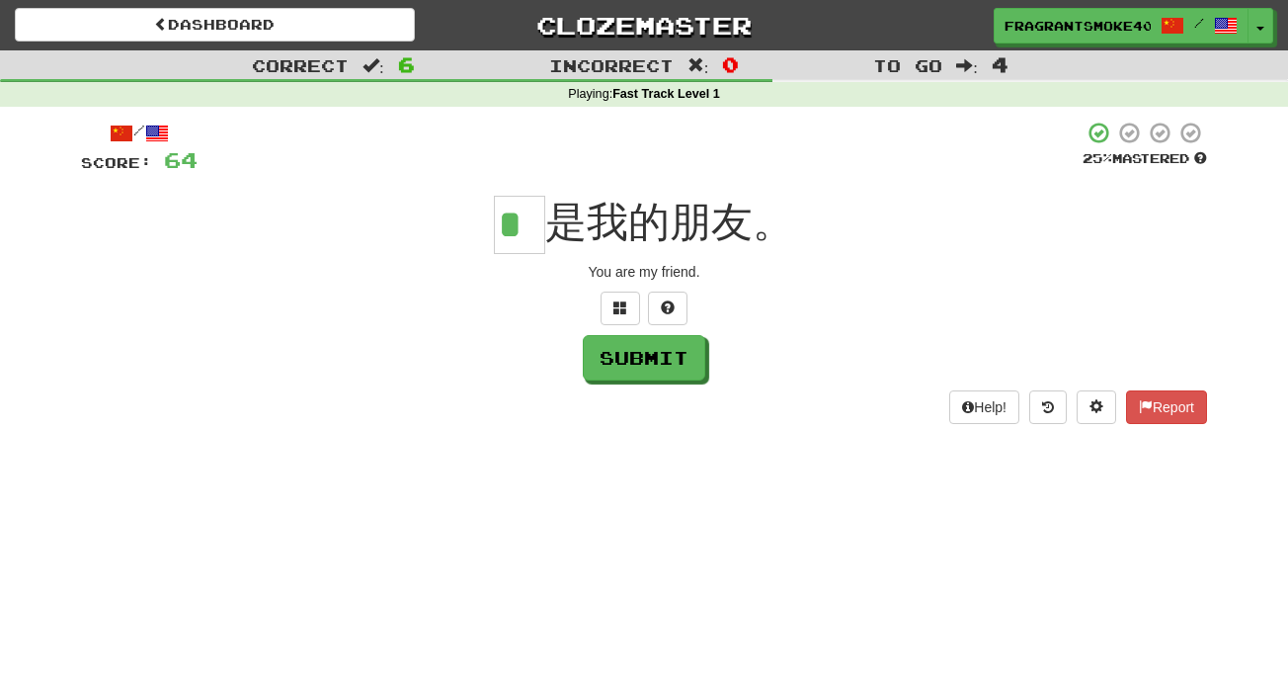
type input "*"
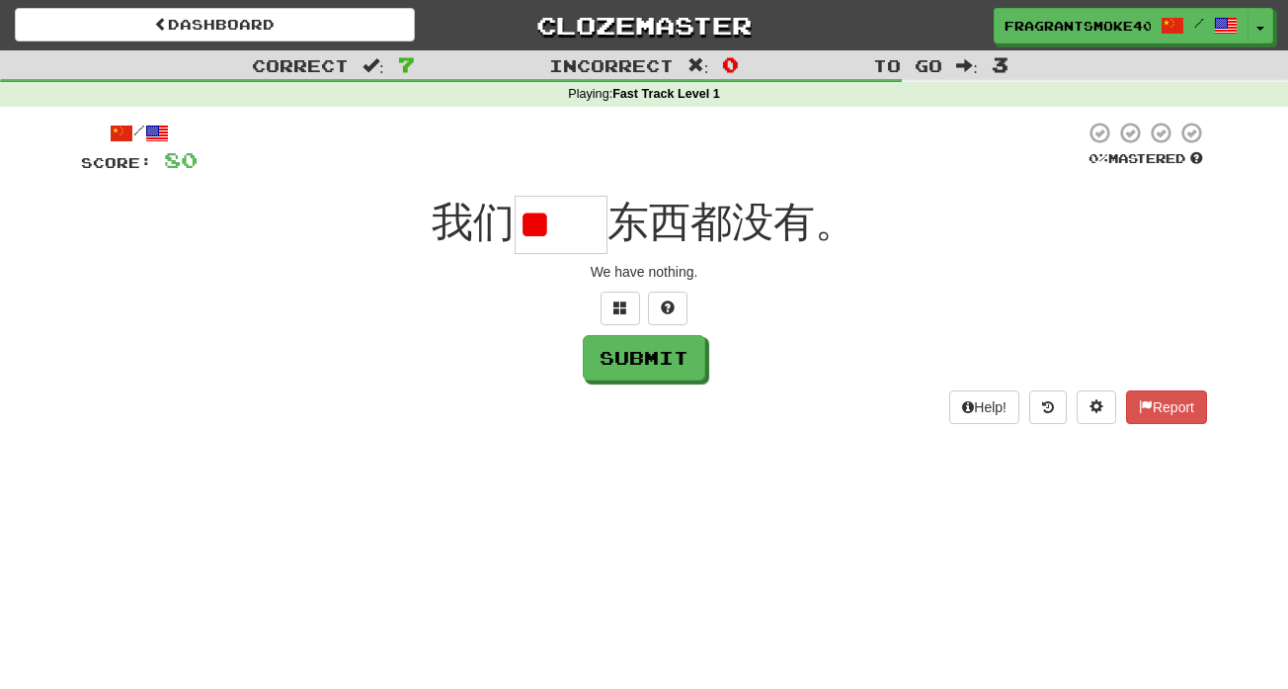
type input "*"
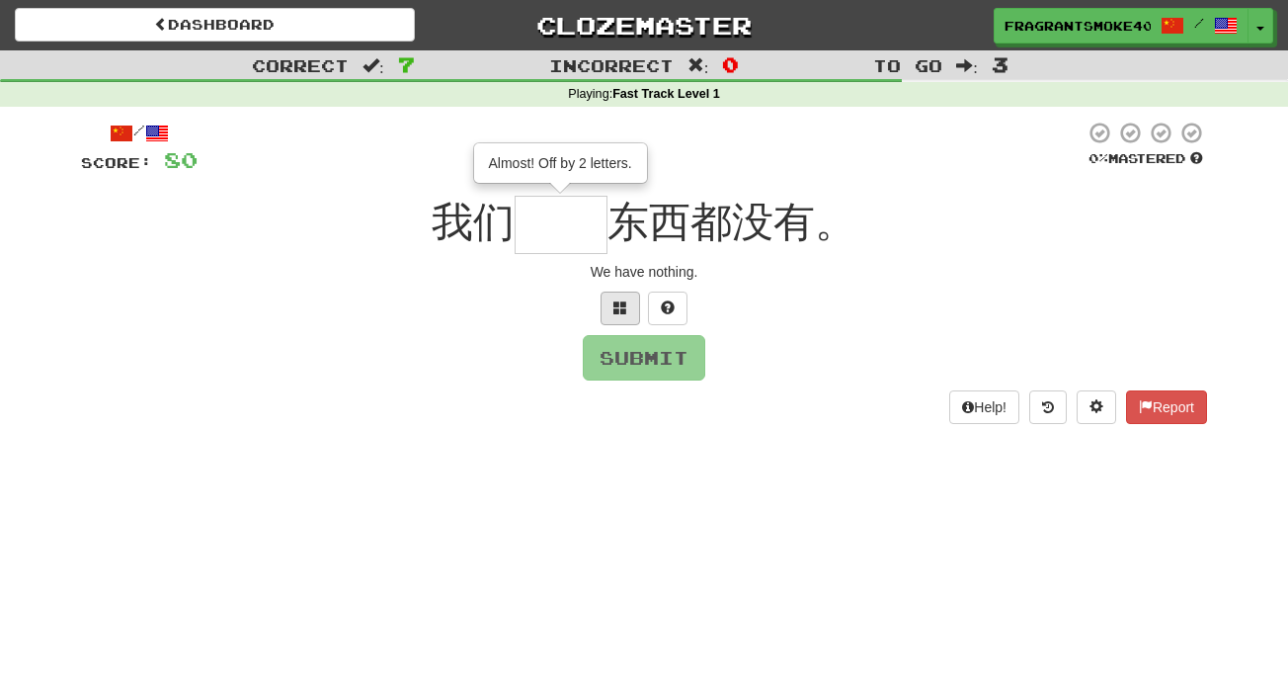
click at [610, 300] on button at bounding box center [621, 308] width 40 height 34
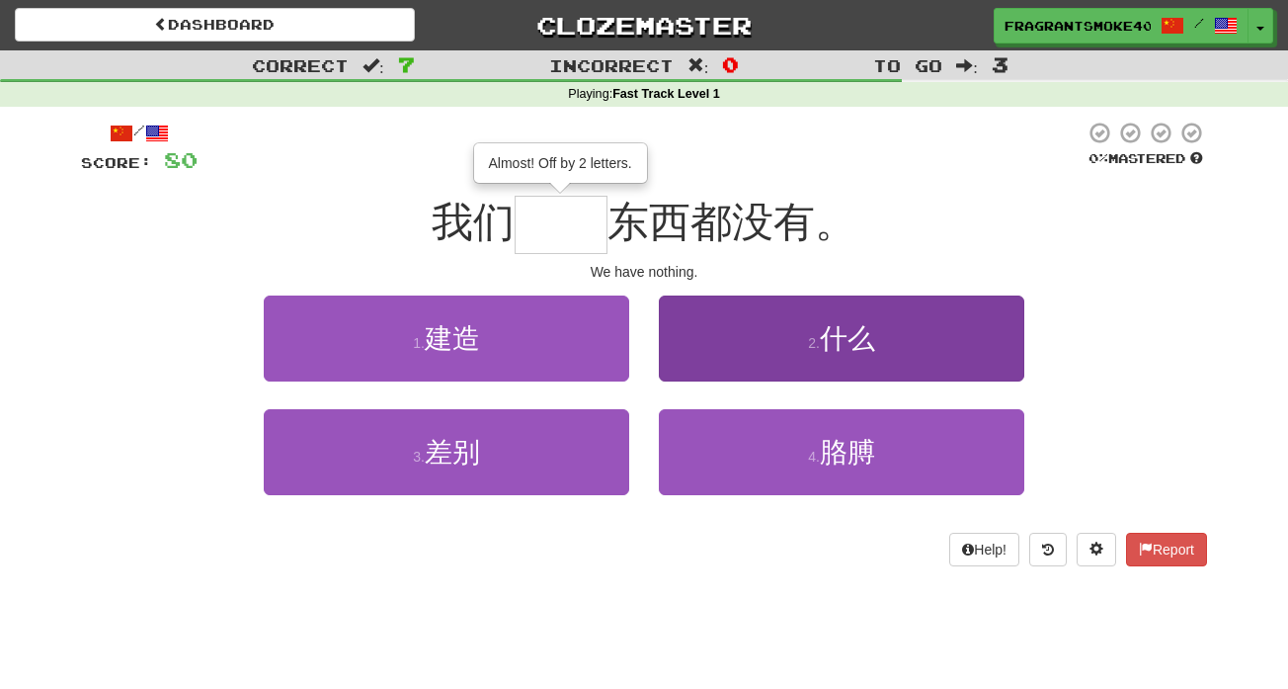
click at [827, 326] on span "什么" at bounding box center [847, 338] width 55 height 31
type input "**"
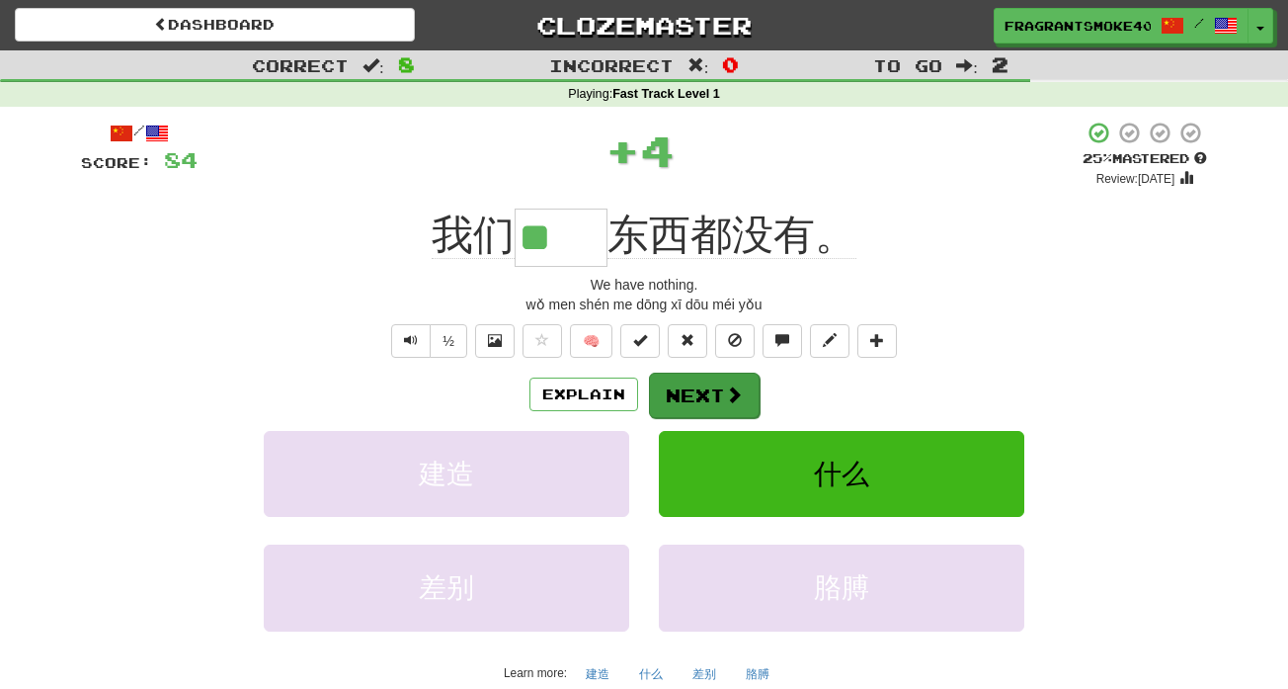
click at [736, 385] on span at bounding box center [734, 394] width 18 height 18
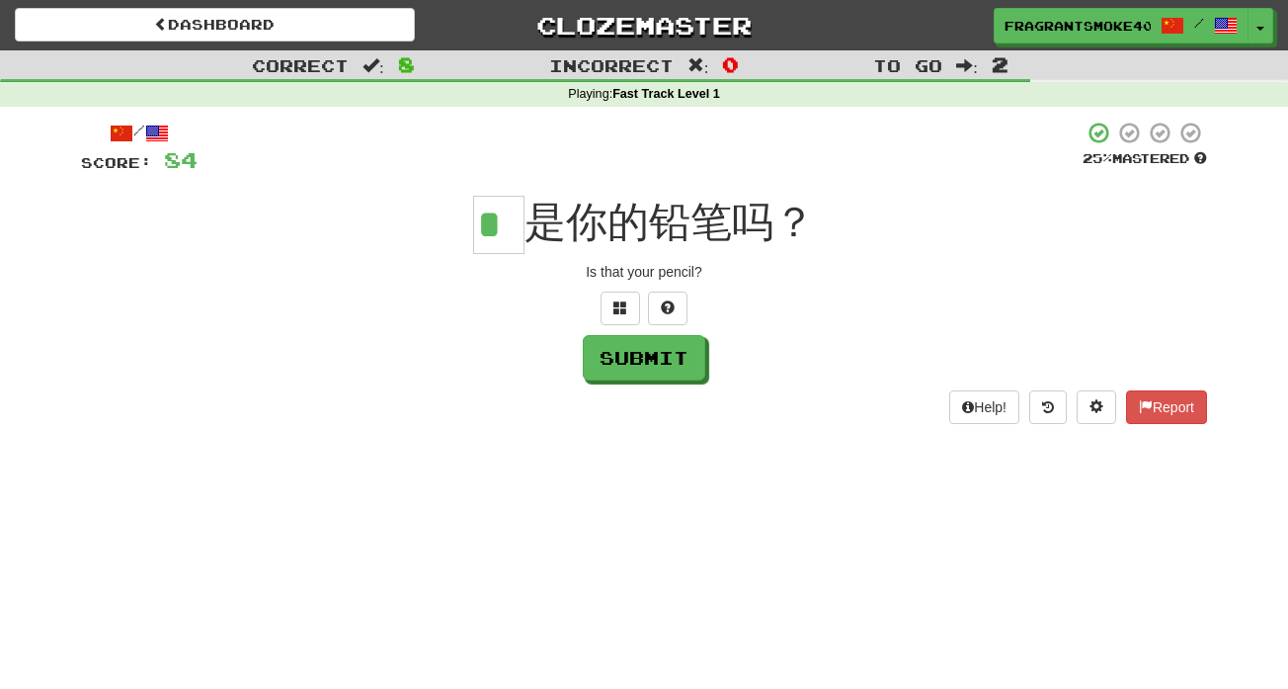
type input "*"
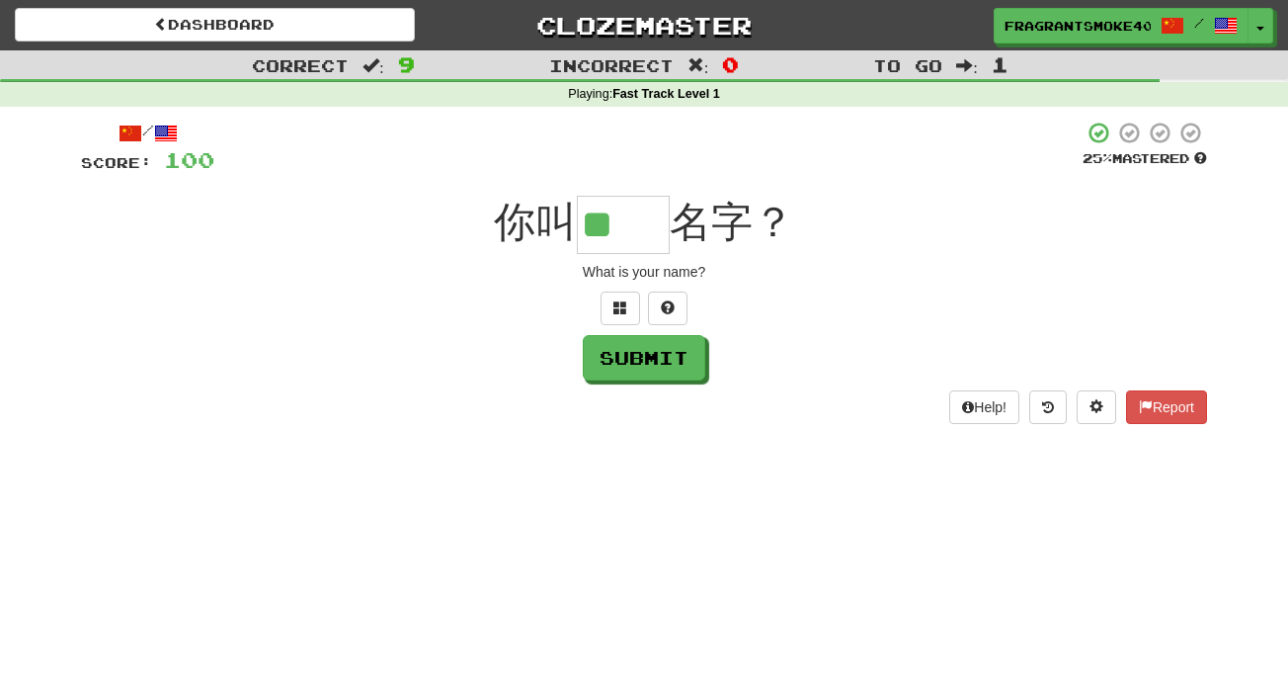
type input "**"
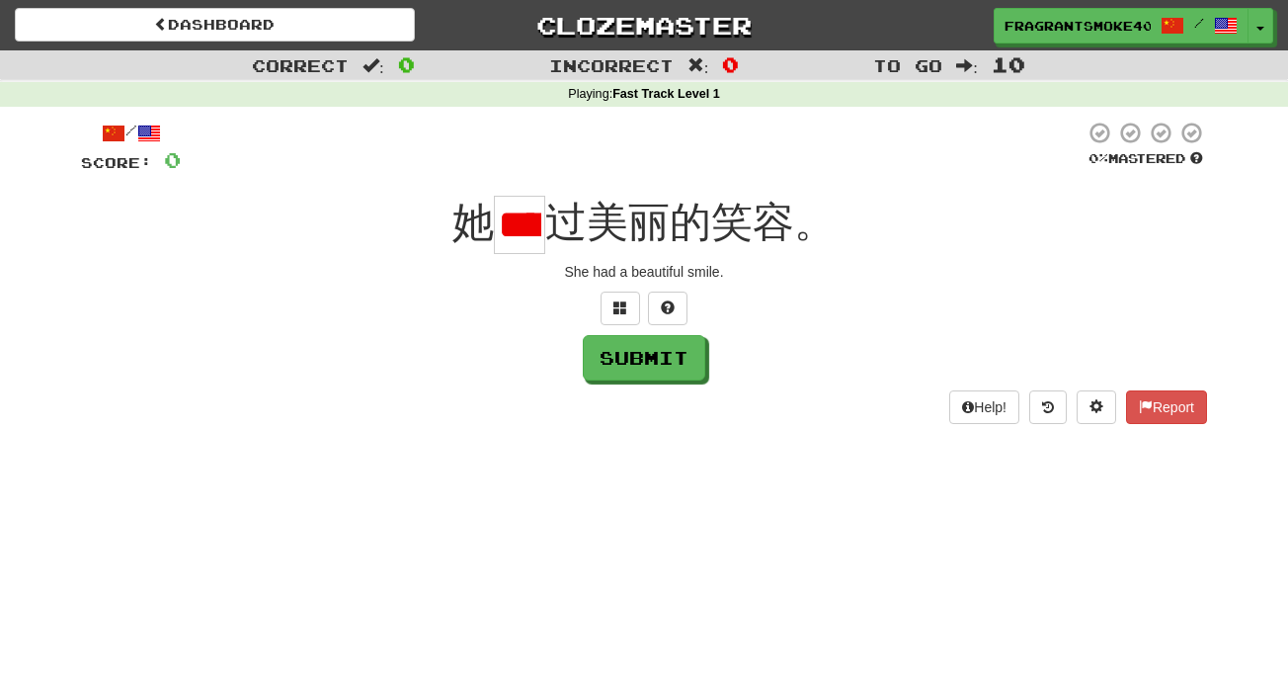
type input "*"
click at [607, 298] on button at bounding box center [621, 308] width 40 height 34
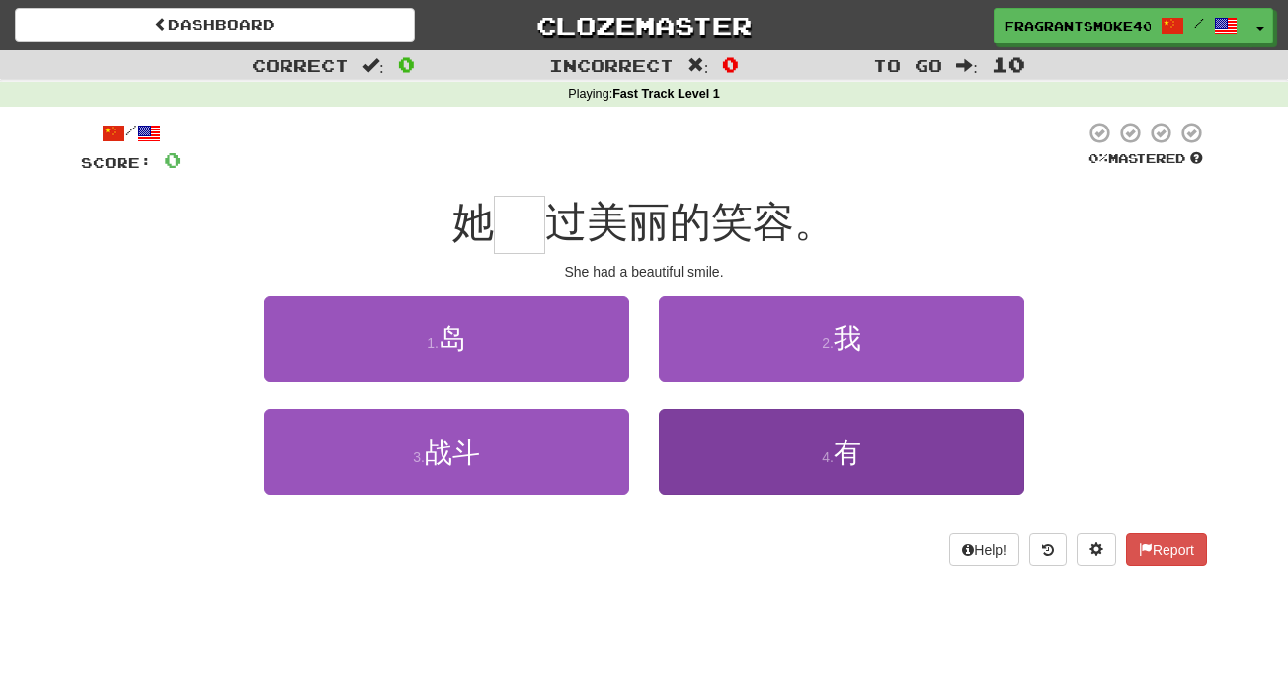
click at [713, 465] on button "4 . 有" at bounding box center [842, 452] width 366 height 86
type input "*"
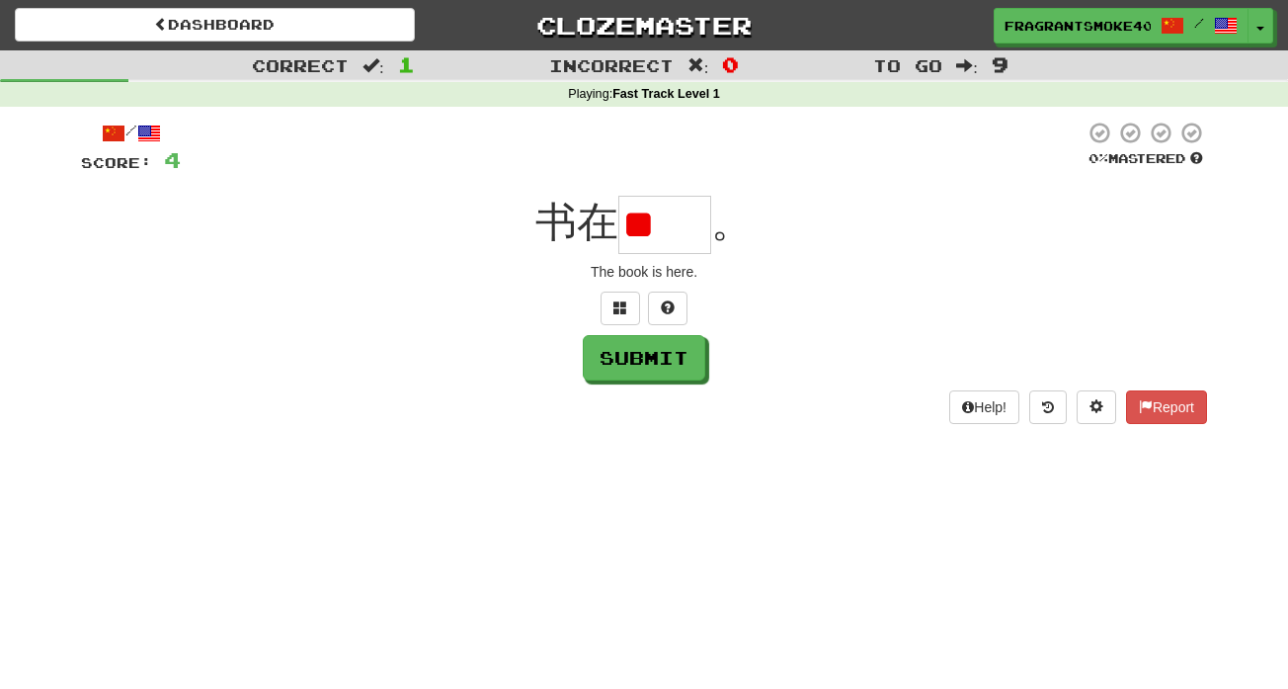
type input "*"
type input "**"
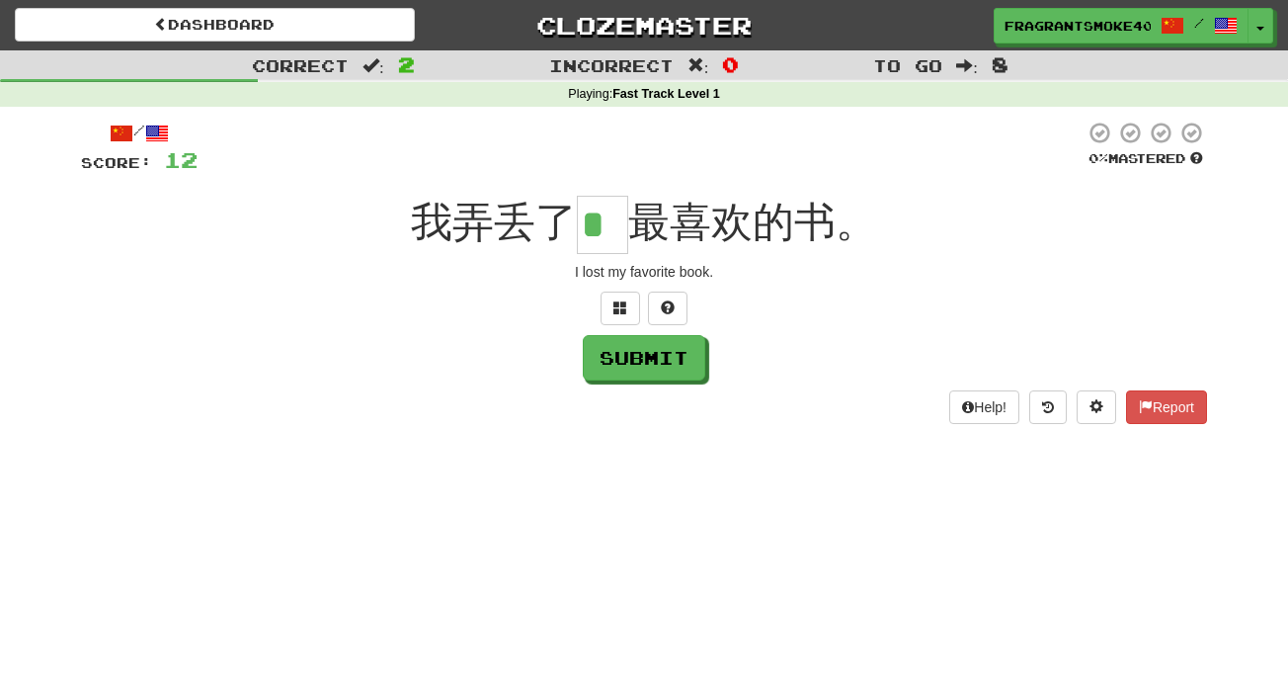
type input "*"
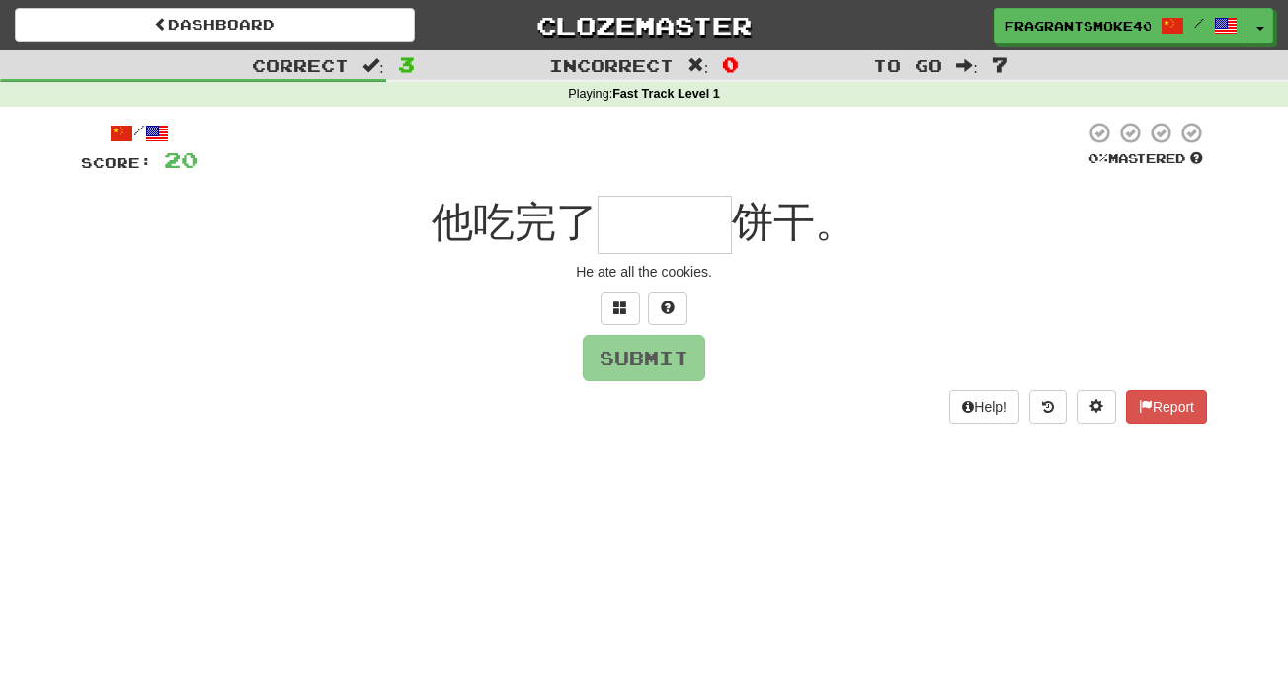
type input "***"
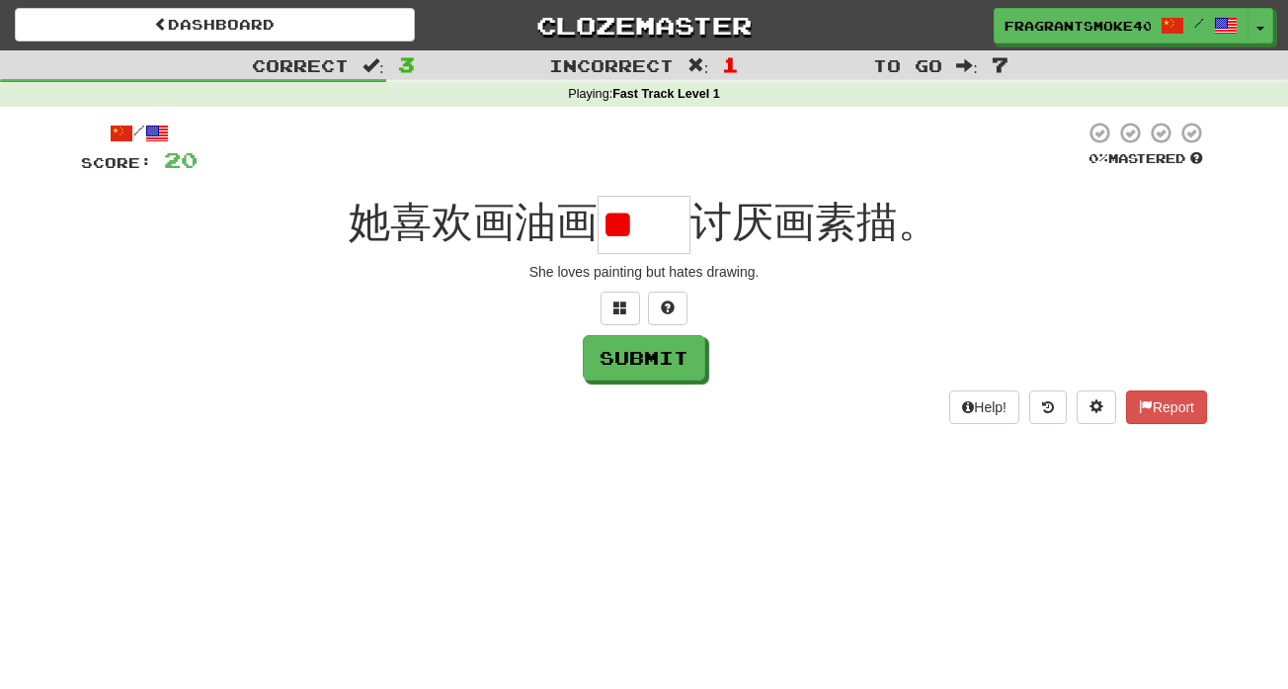
type input "*"
click at [776, 171] on div at bounding box center [641, 148] width 887 height 54
click at [641, 231] on input "text" at bounding box center [644, 225] width 93 height 58
type input "*"
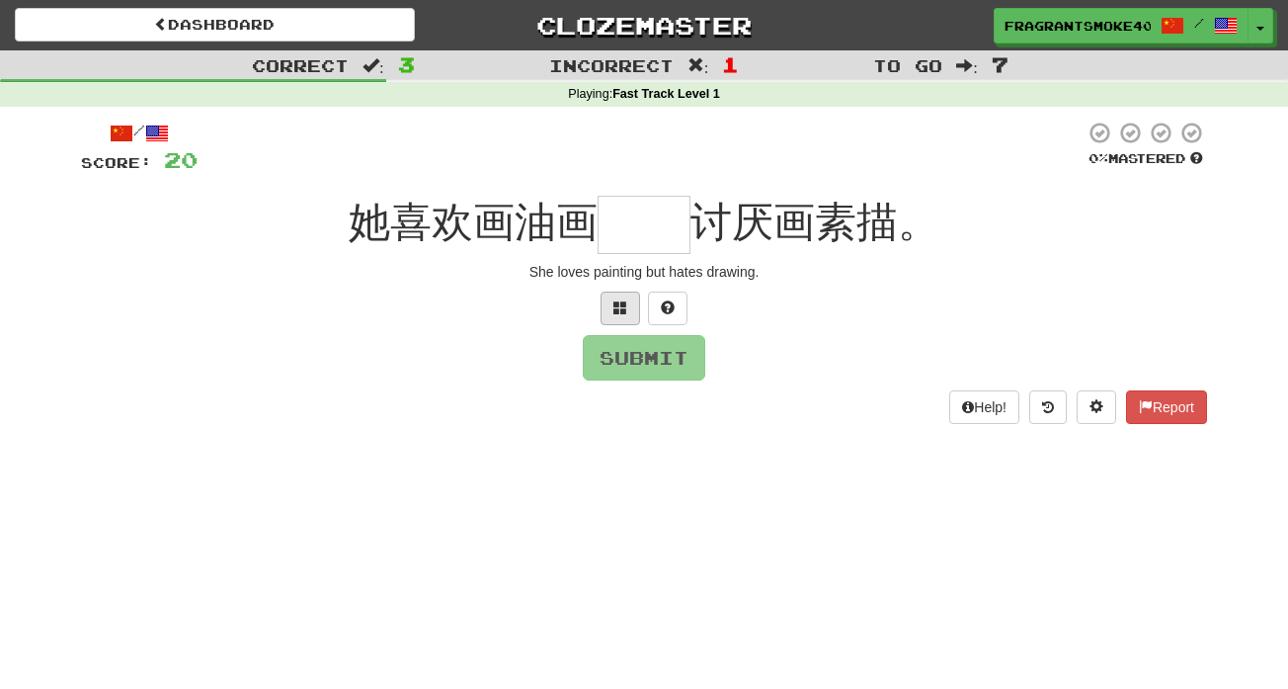
click at [607, 316] on button at bounding box center [621, 308] width 40 height 34
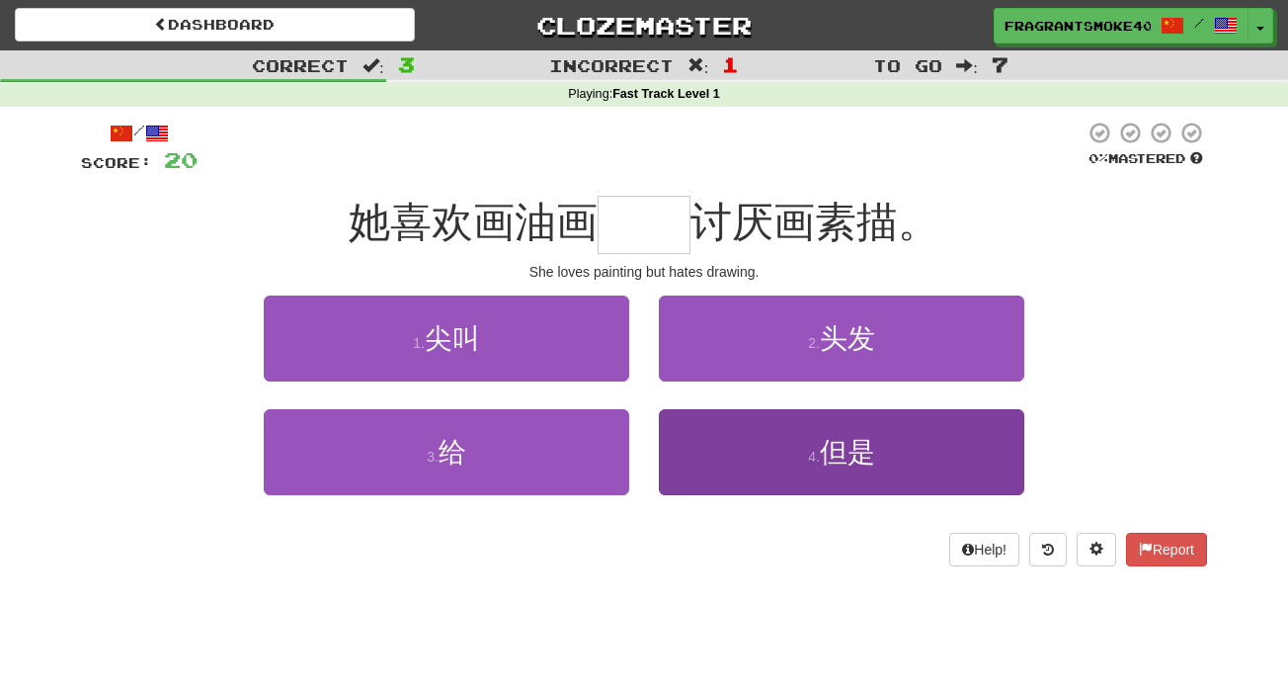
click at [760, 434] on button "4 . 但是" at bounding box center [842, 452] width 366 height 86
type input "**"
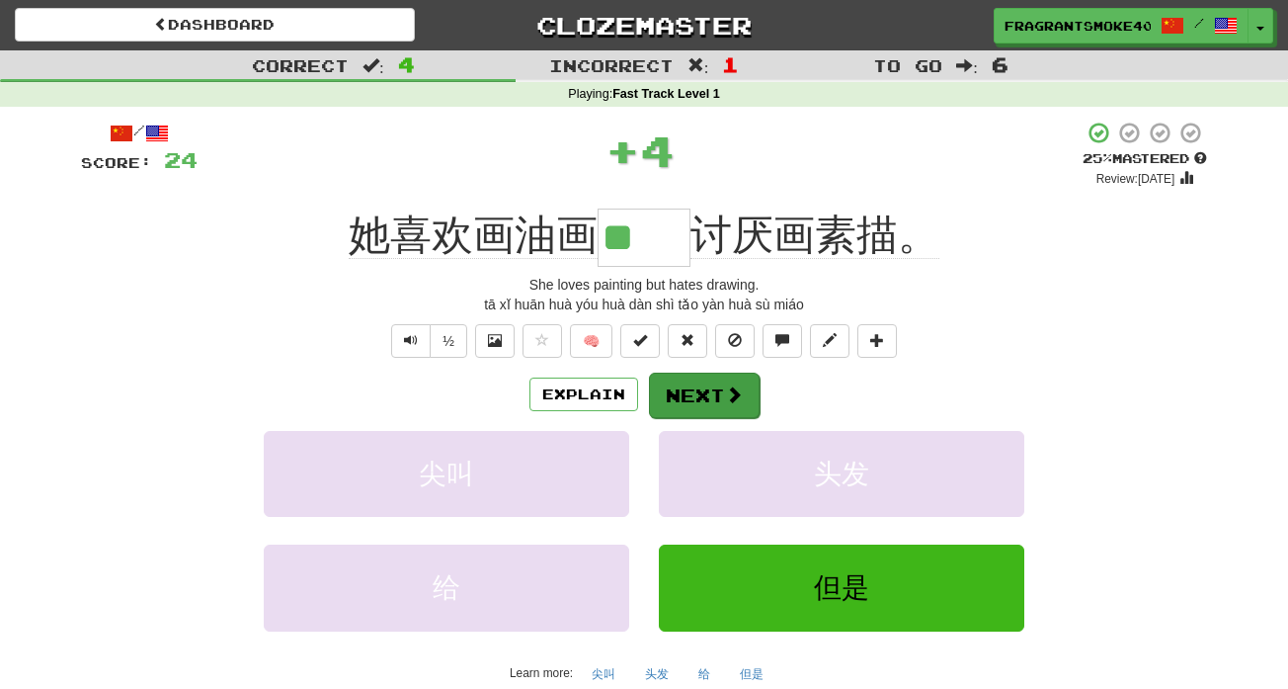
click at [745, 406] on button "Next" at bounding box center [704, 395] width 111 height 45
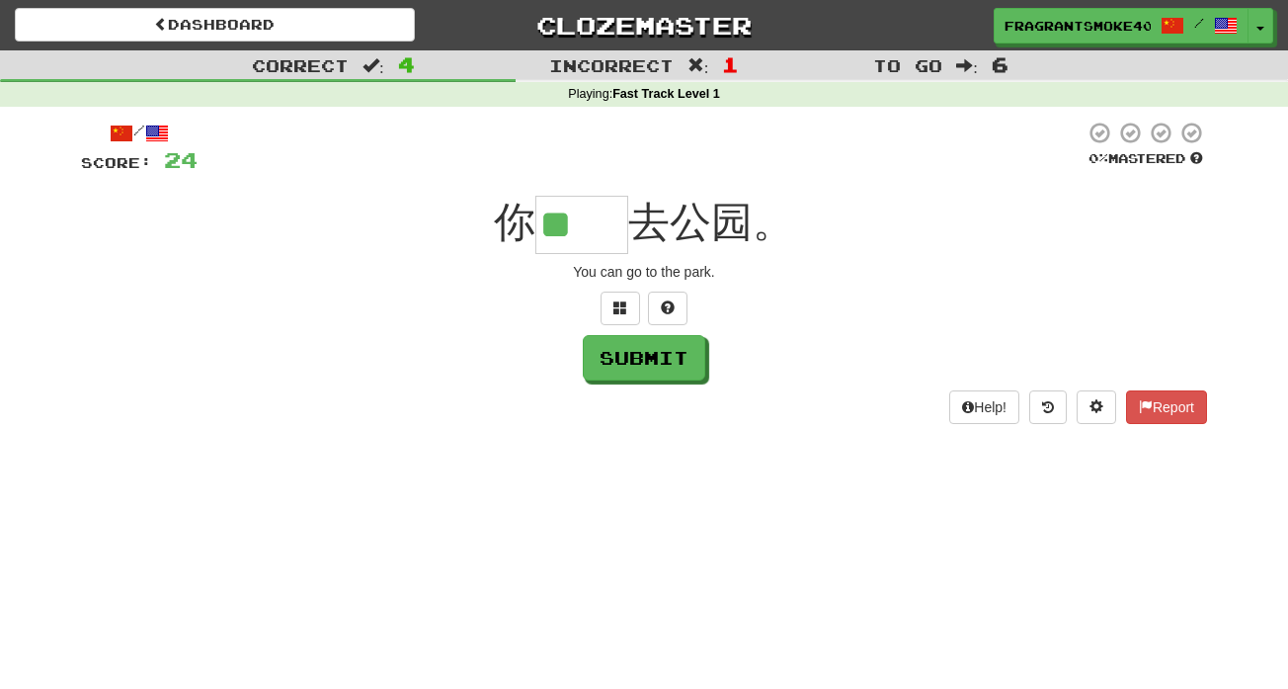
type input "**"
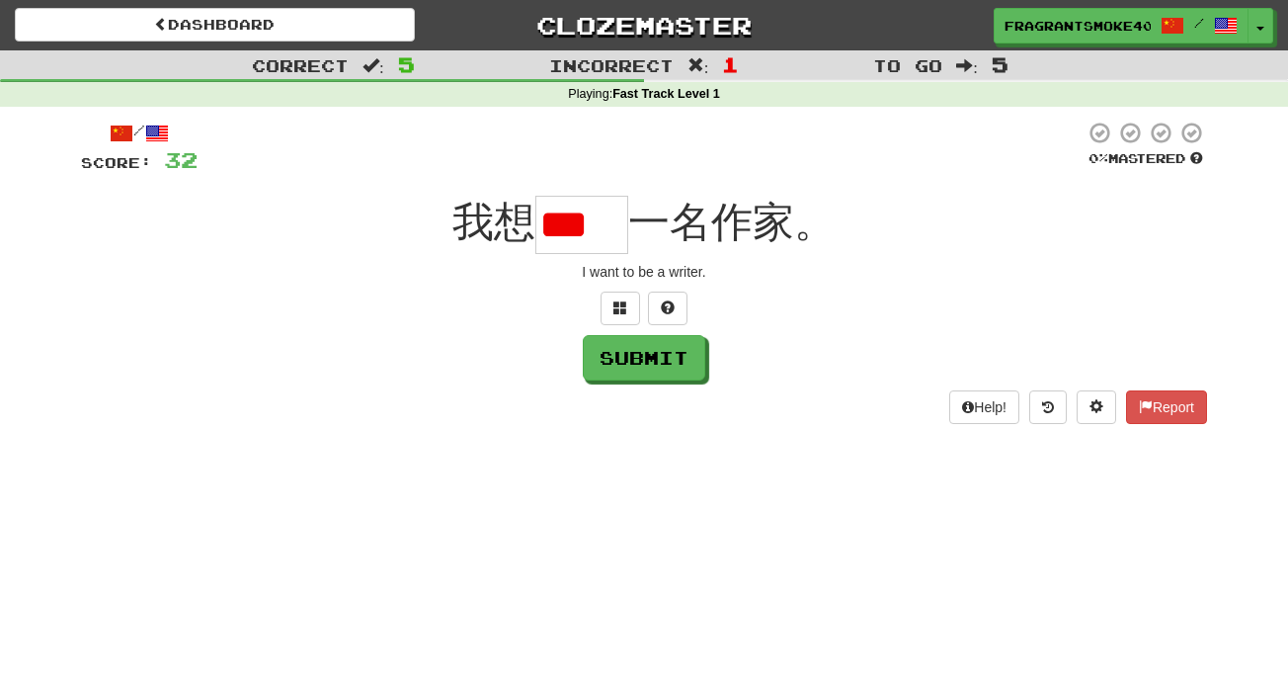
type input "*"
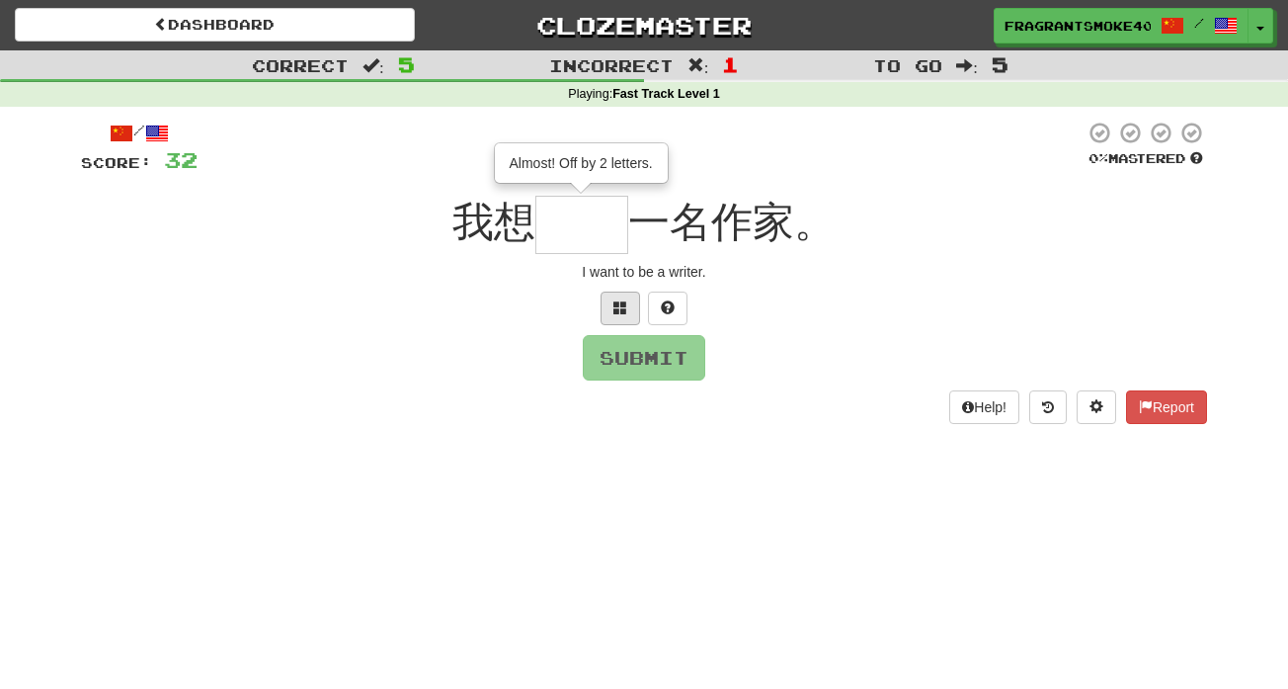
click at [610, 308] on button at bounding box center [621, 308] width 40 height 34
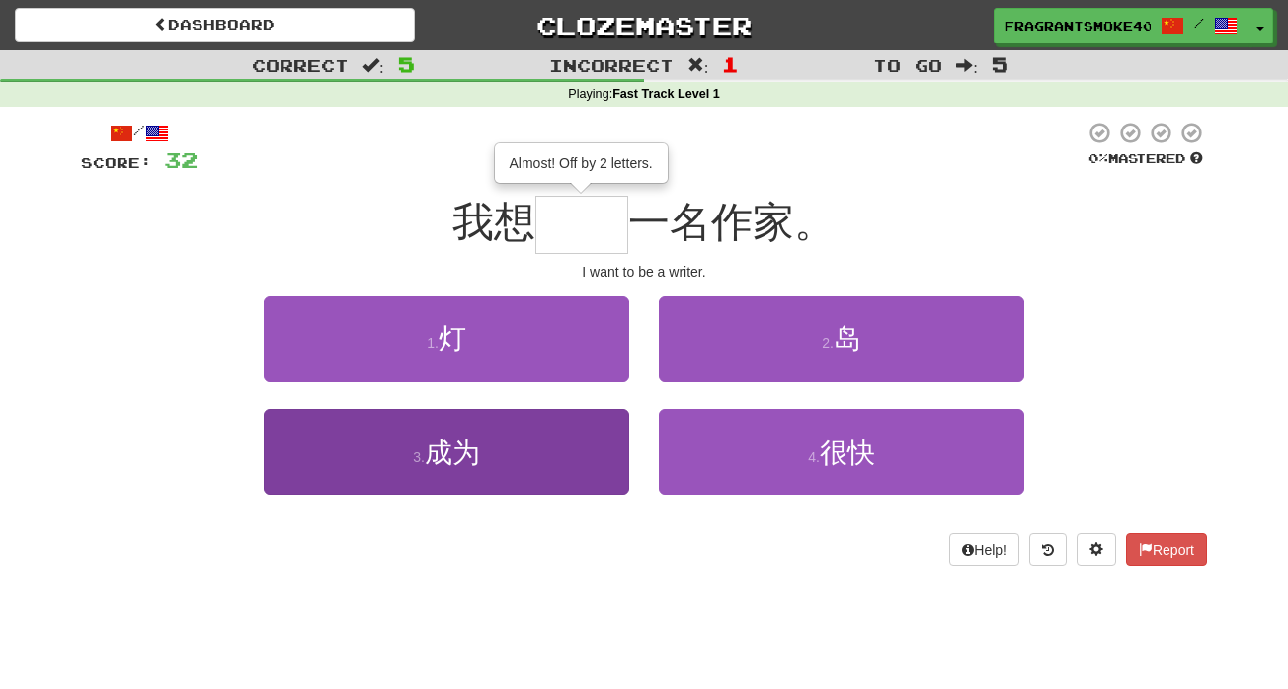
click at [564, 451] on button "3 . 成为" at bounding box center [447, 452] width 366 height 86
type input "**"
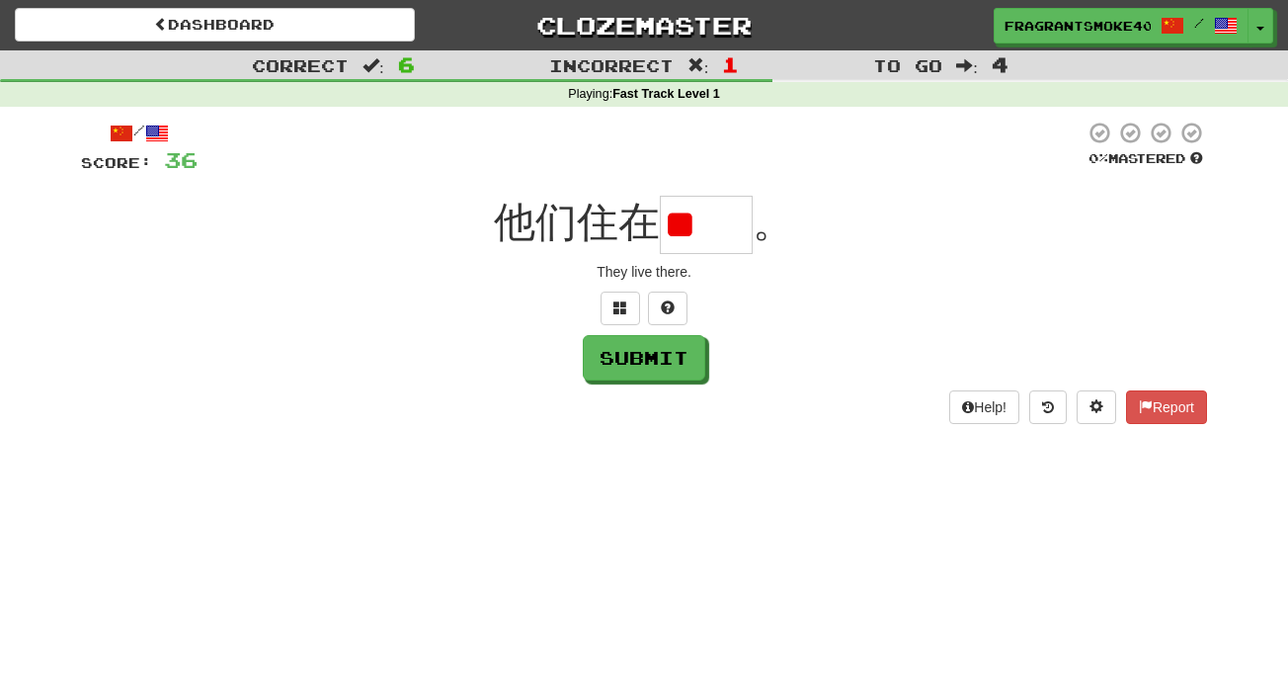
type input "*"
type input "**"
type input "*"
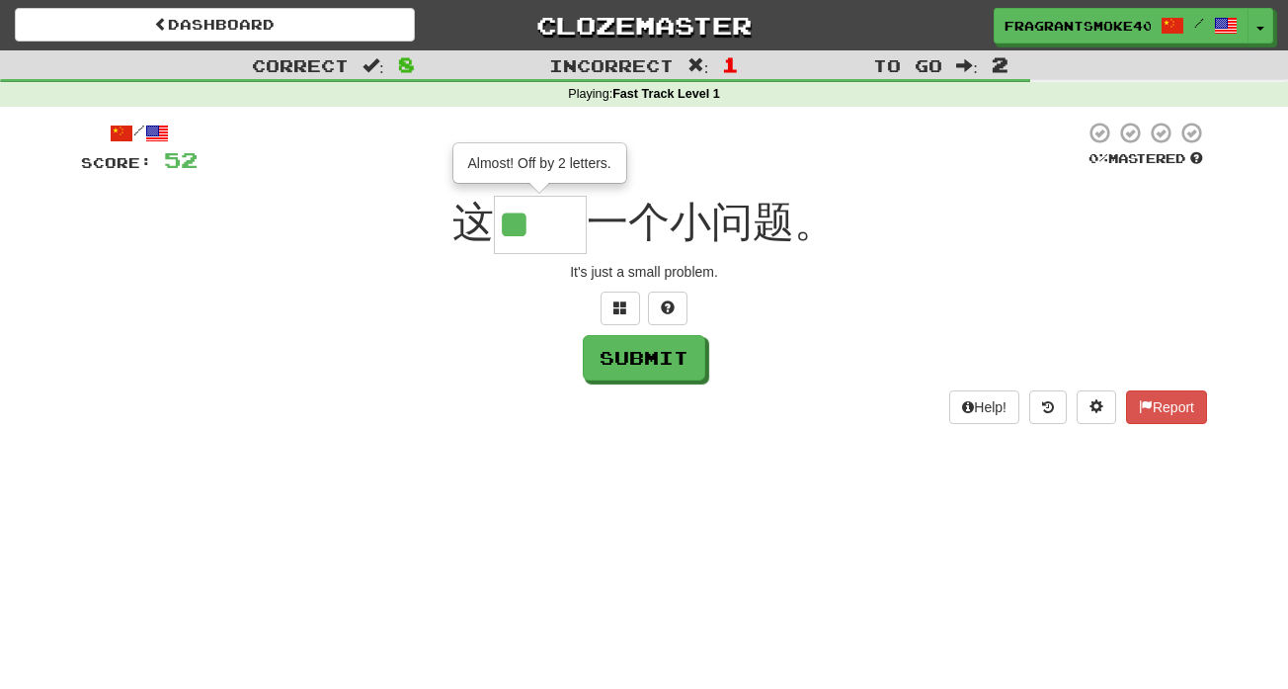
type input "**"
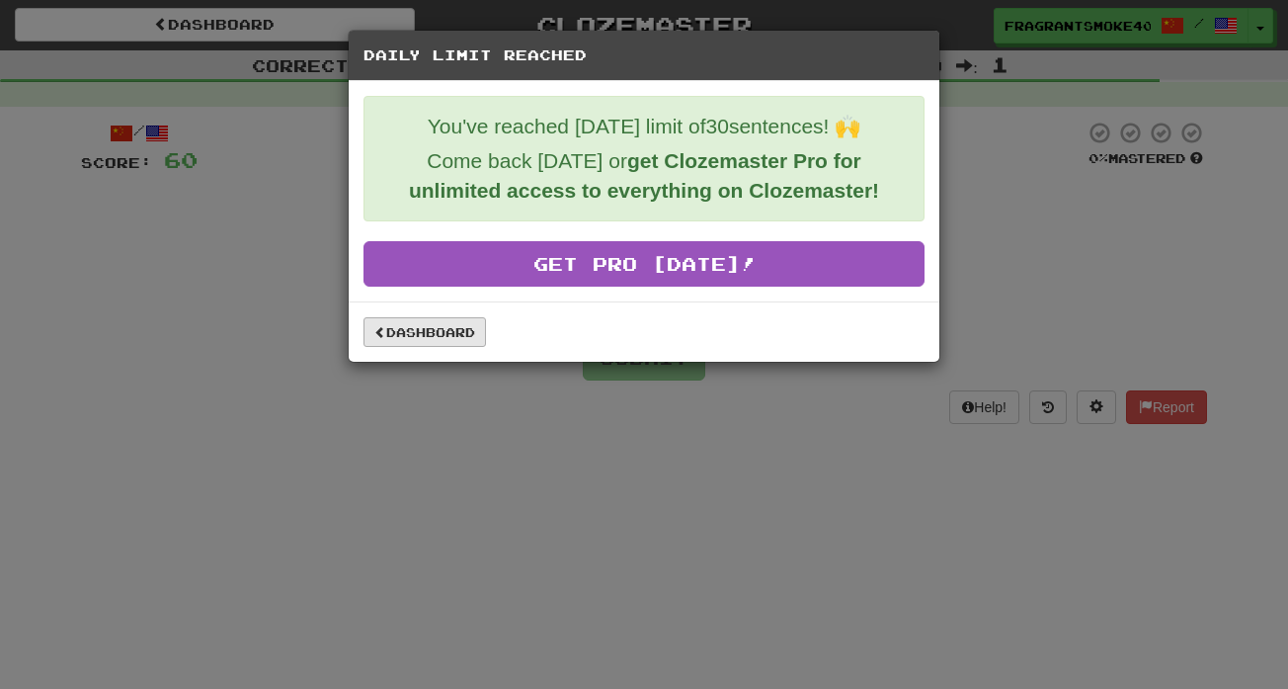
click at [443, 339] on link "Dashboard" at bounding box center [425, 332] width 123 height 30
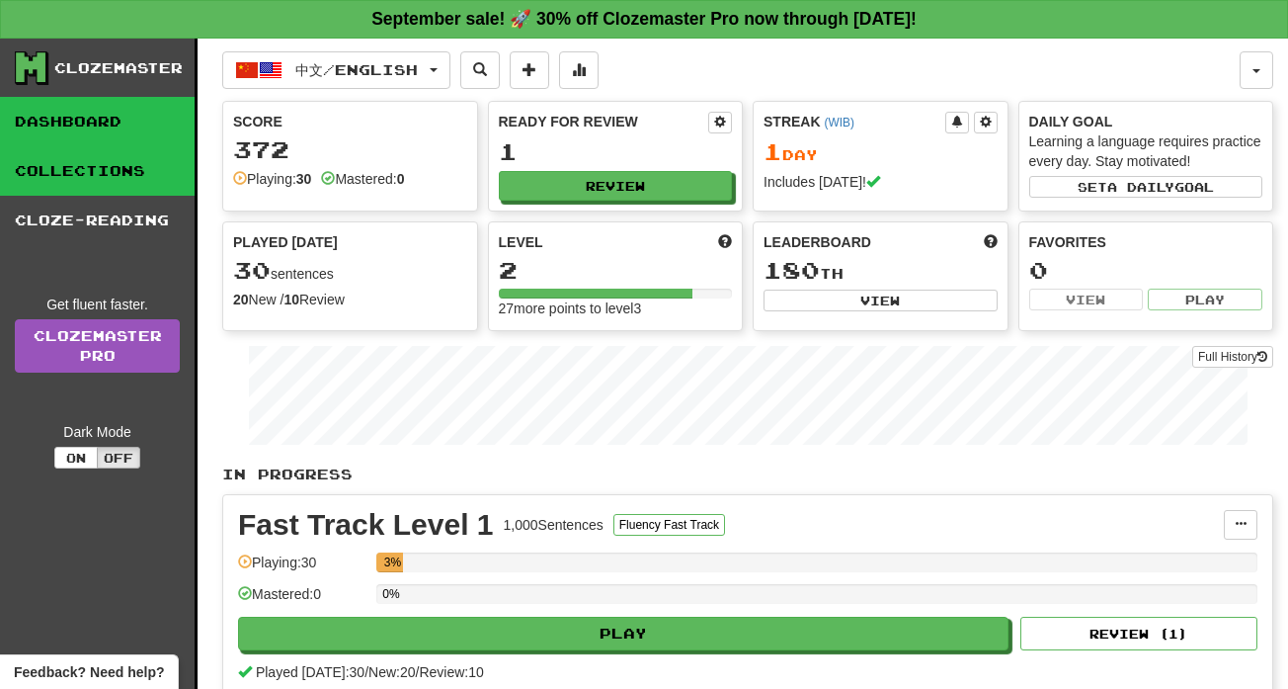
click at [123, 187] on link "Collections" at bounding box center [97, 170] width 195 height 49
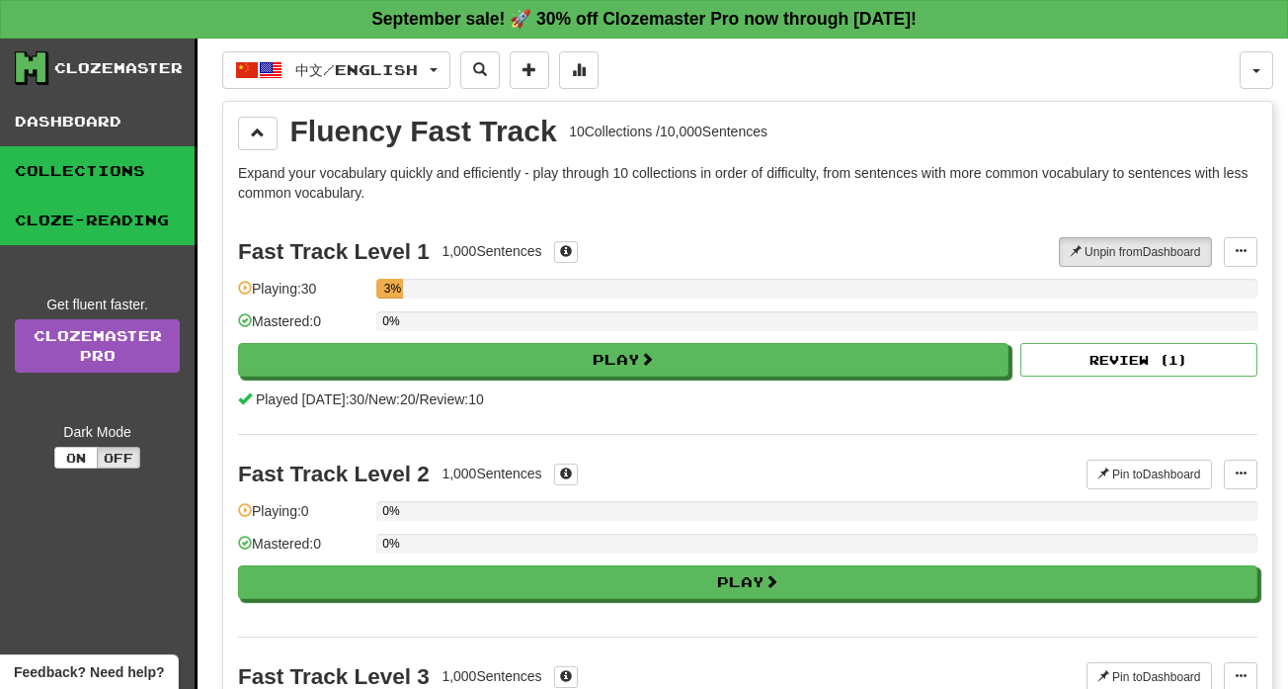
click at [122, 226] on link "Cloze-Reading" at bounding box center [97, 220] width 195 height 49
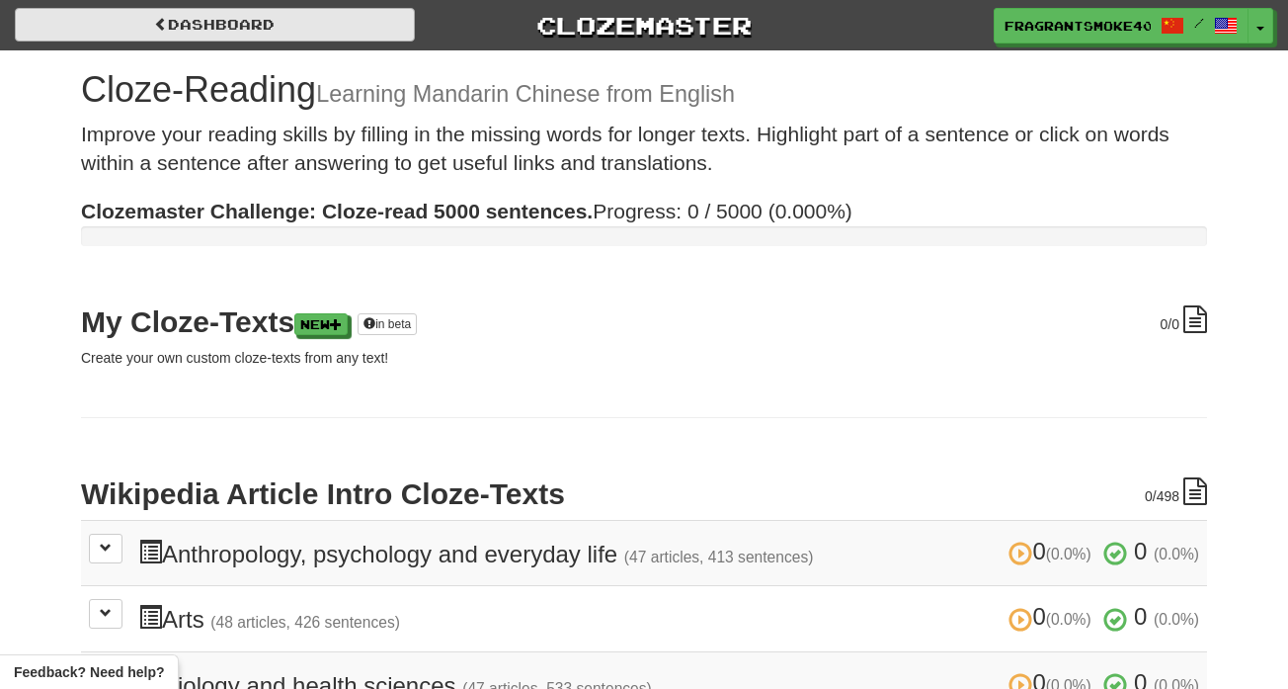
click at [332, 35] on link "Dashboard" at bounding box center [215, 25] width 400 height 34
